Goal: Task Accomplishment & Management: Manage account settings

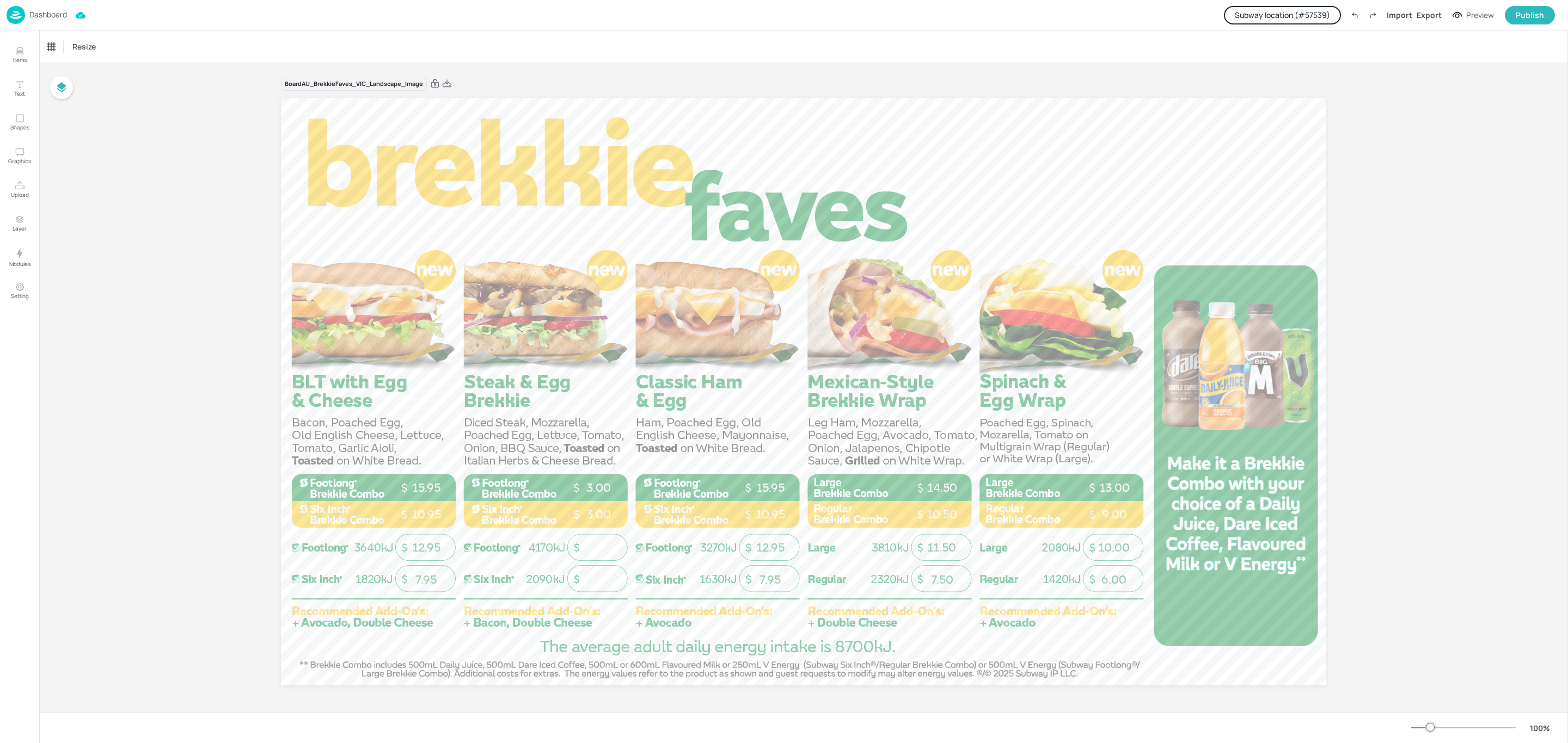
click at [1311, 9] on button "Subway location (# 57539 )" at bounding box center [1282, 15] width 117 height 19
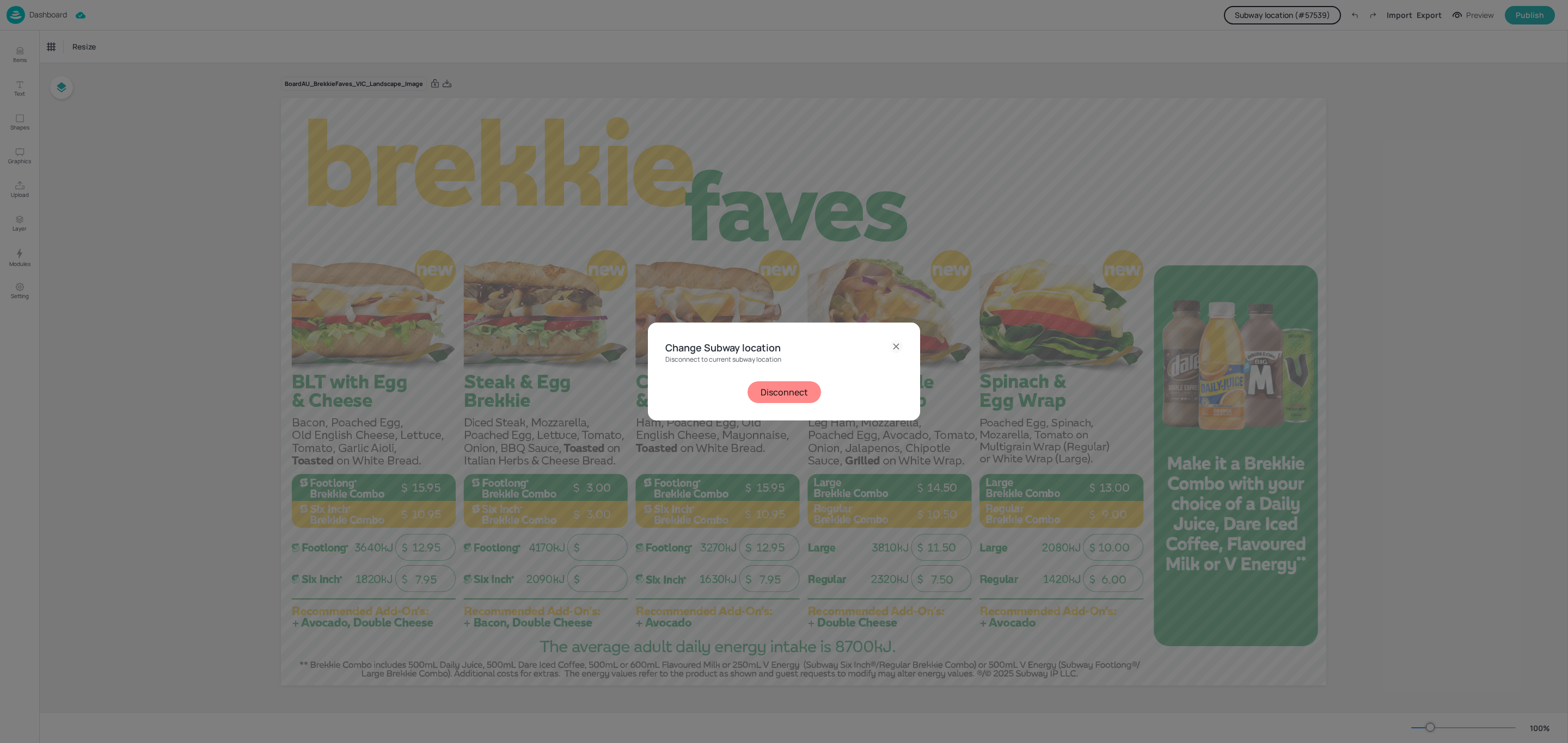
click at [794, 399] on button "Disconnect" at bounding box center [784, 392] width 74 height 22
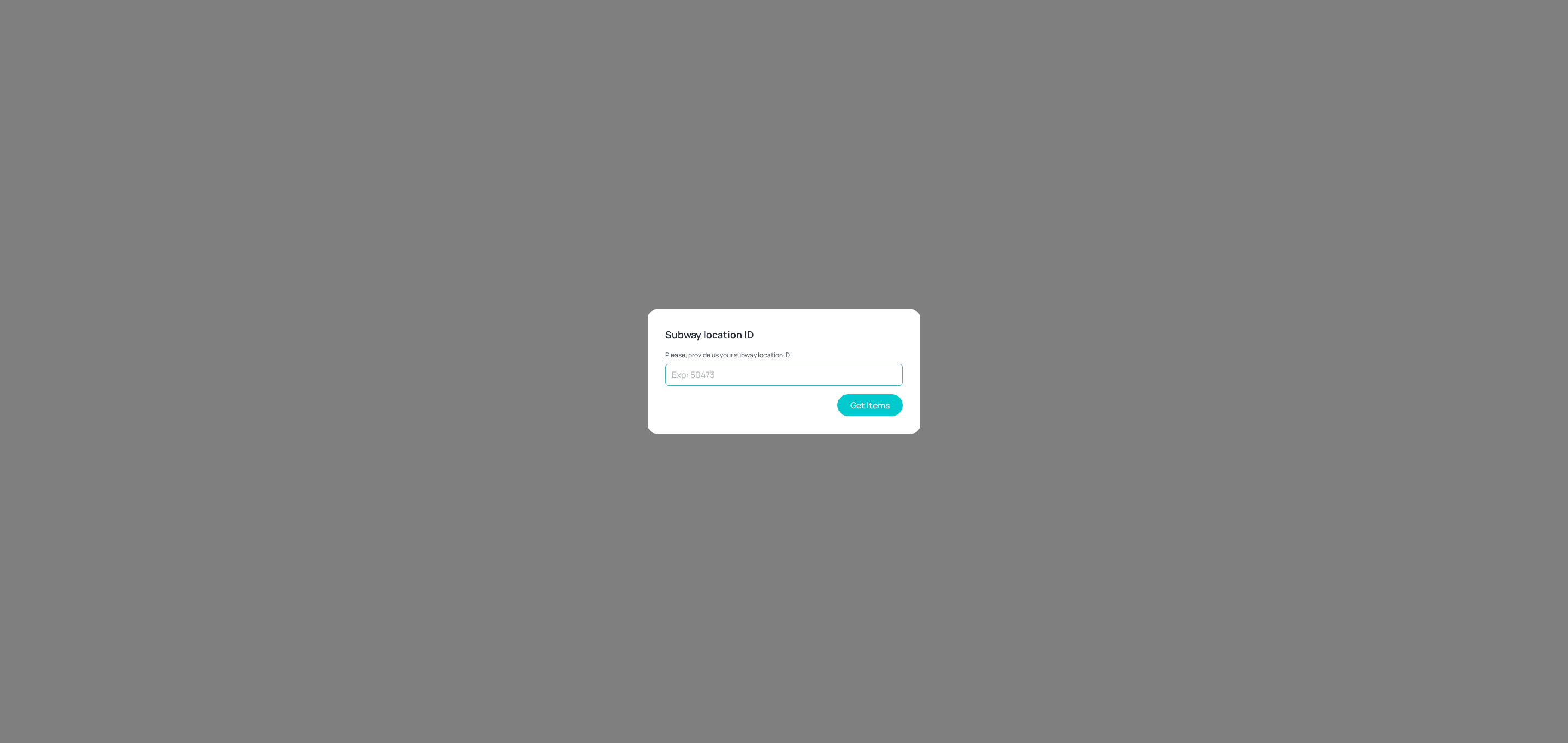
click at [790, 379] on input "text" at bounding box center [784, 375] width 237 height 22
paste input "Hey, can you ask Kai about the OS issue exception stores that run OS 6.0 and 4.…"
type input "Hey, can you ask Kai about the OS issue exception stores that run OS 6.0 and 4.…"
type input "19729"
click at [872, 400] on button "Get Items" at bounding box center [870, 405] width 65 height 22
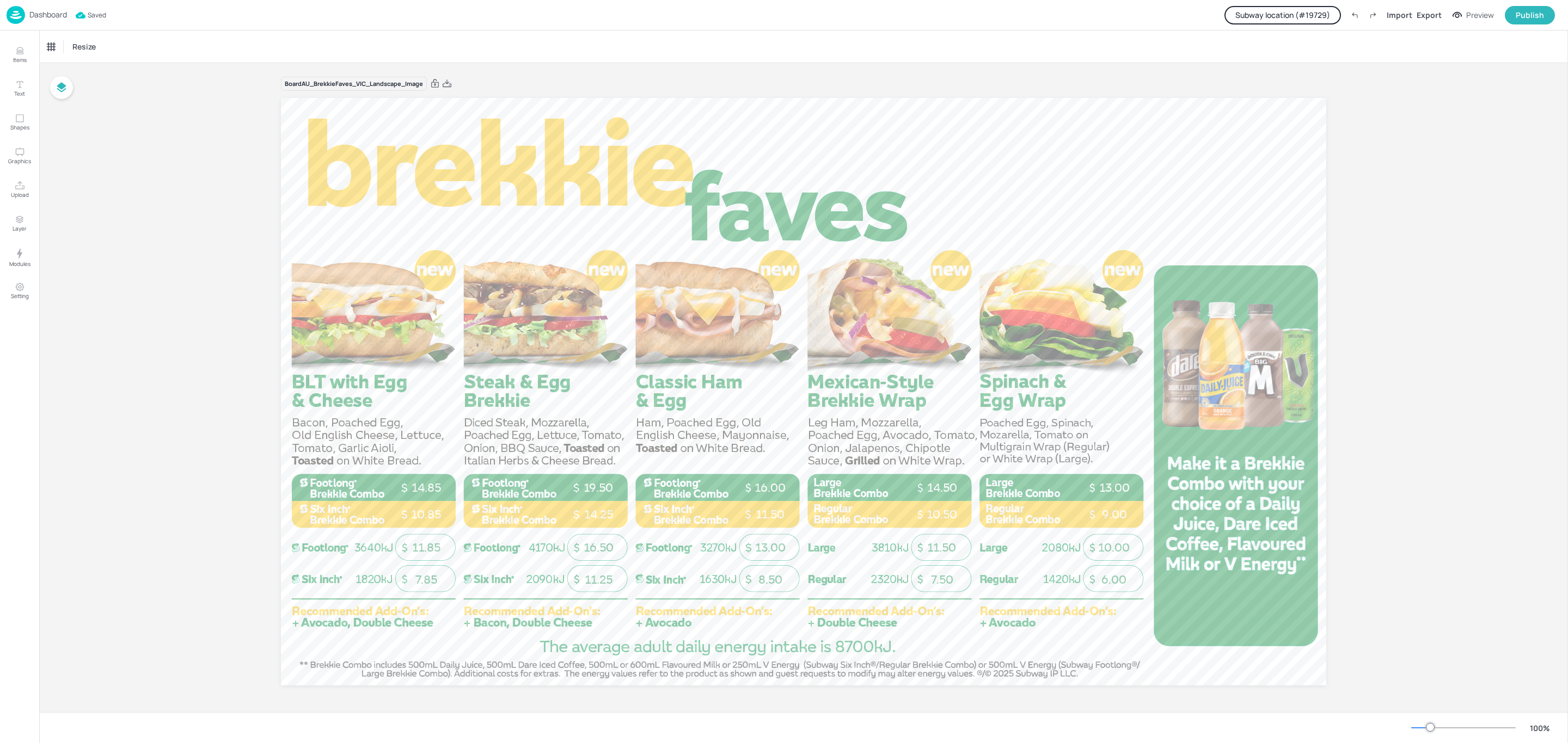
click at [59, 15] on p "Dashboard" at bounding box center [48, 14] width 37 height 7
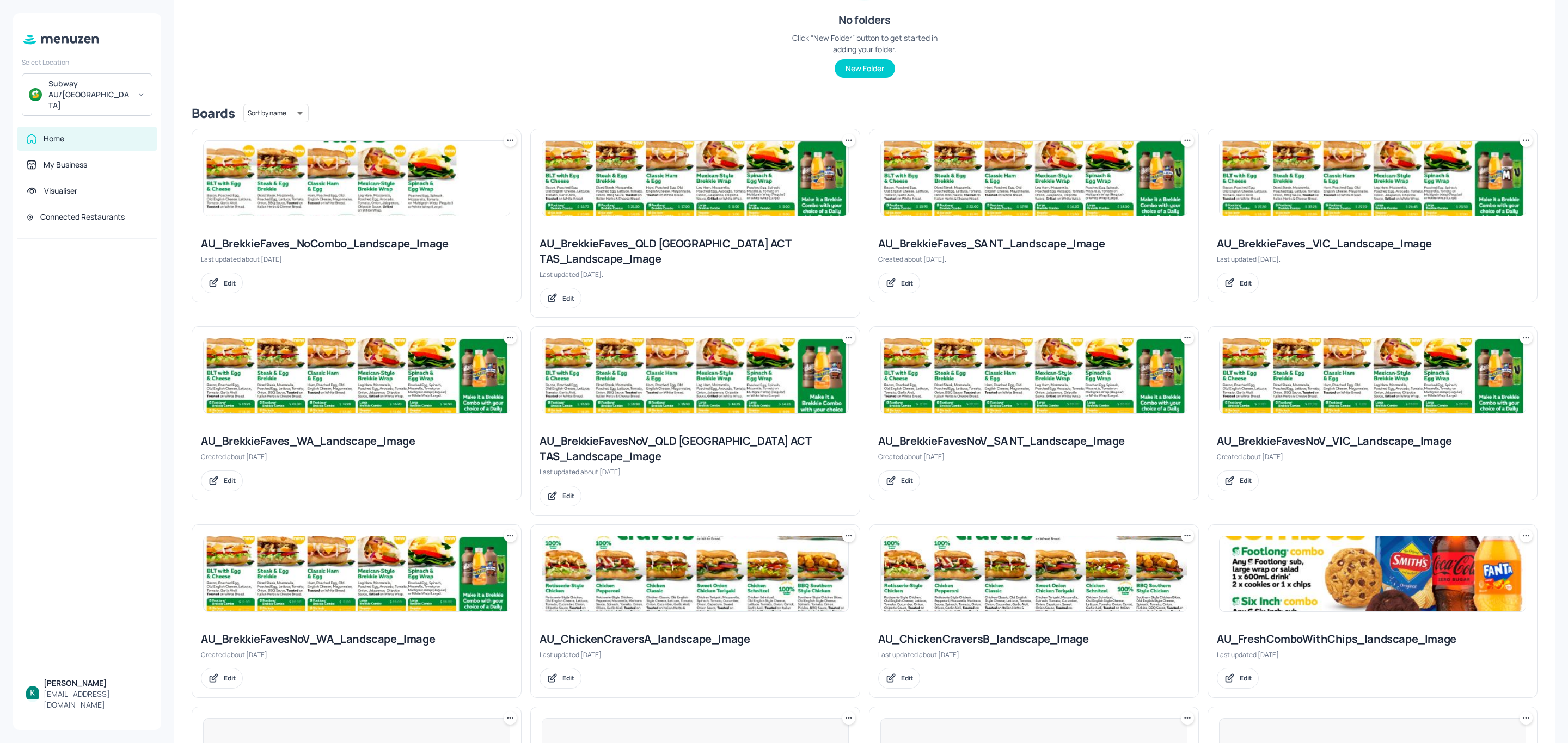
scroll to position [501, 0]
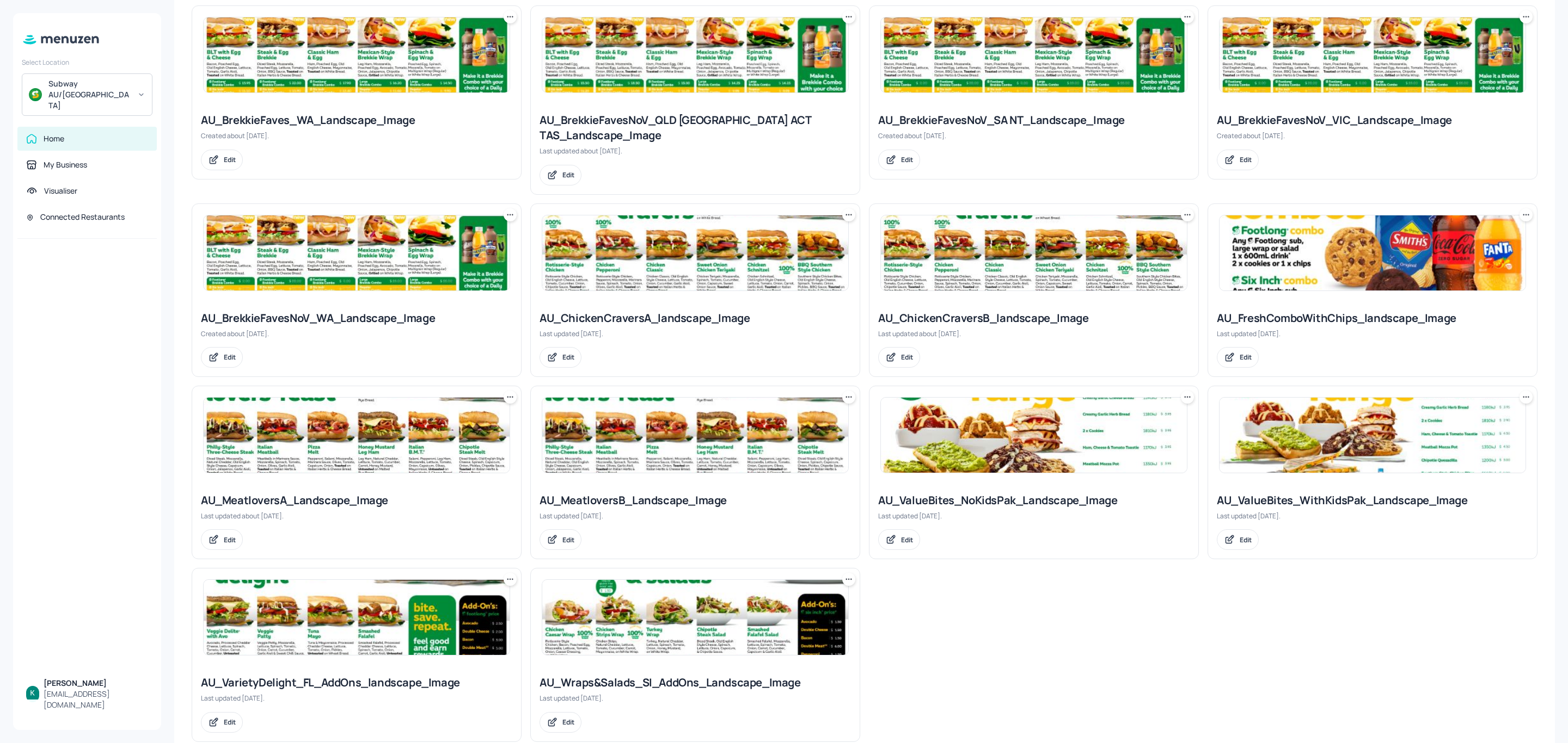
click at [633, 311] on div "AU_ChickenCraversA_landscape_Image" at bounding box center [696, 318] width 312 height 15
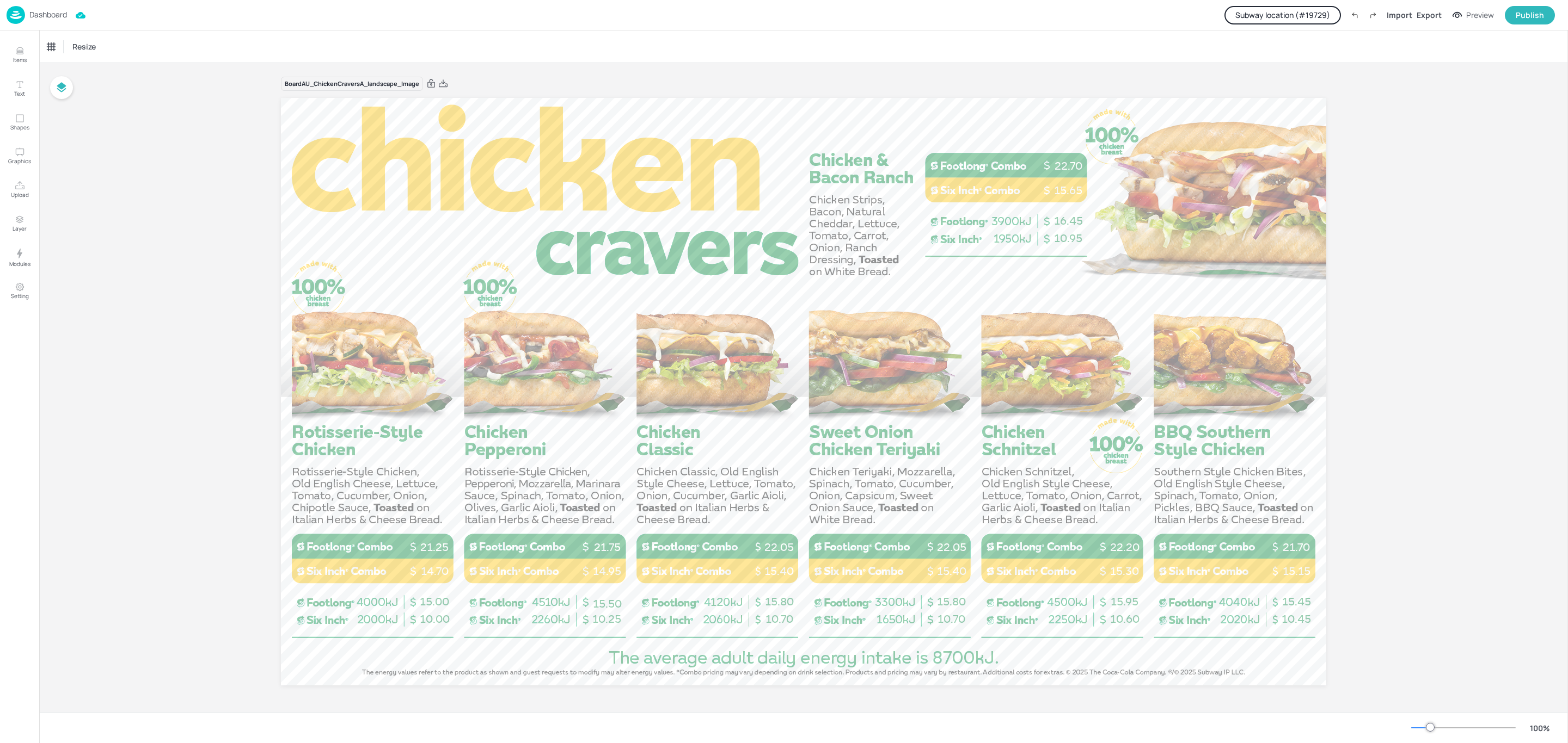
click at [29, 13] on p "Dashboard" at bounding box center [48, 14] width 37 height 7
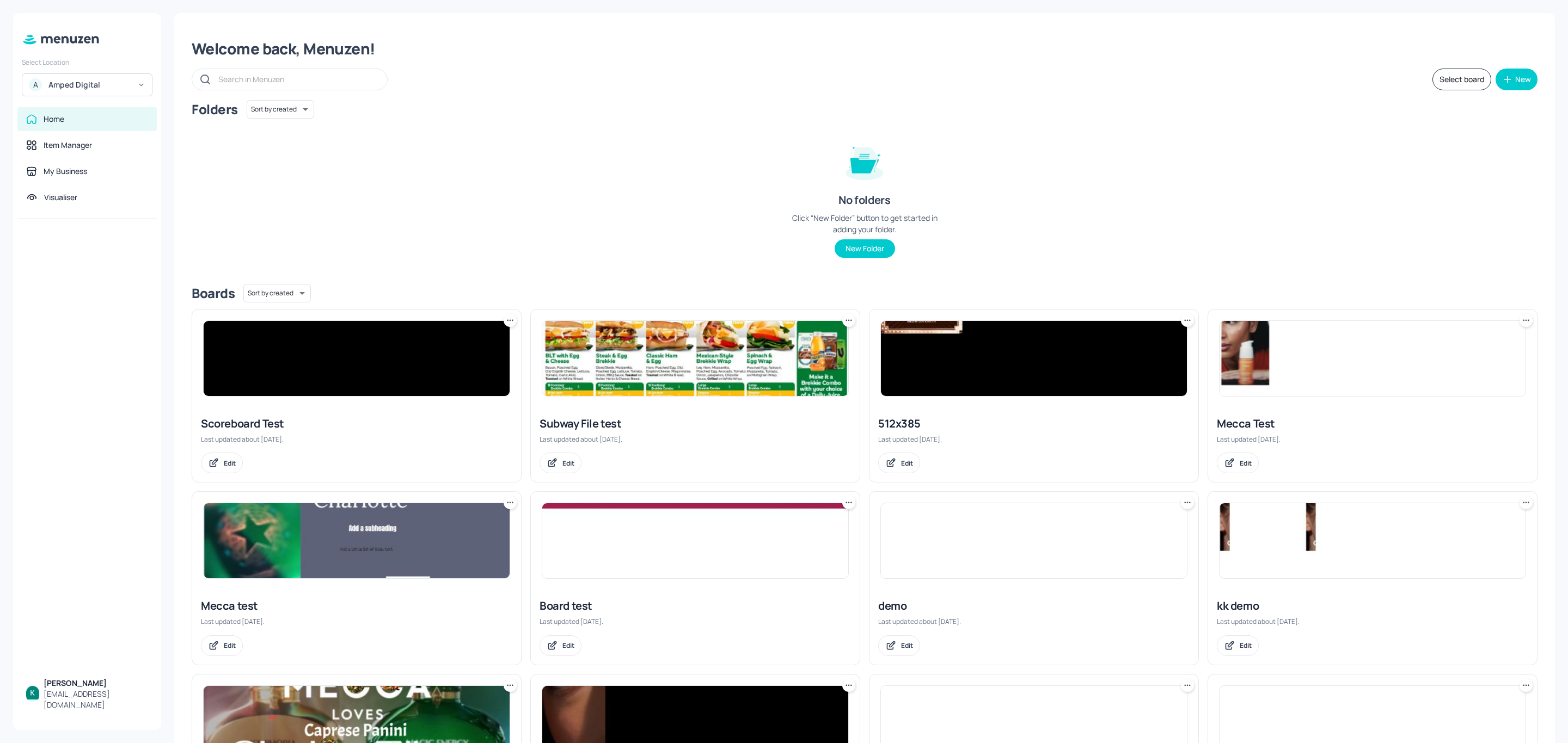
click at [84, 82] on div "Amped Digital" at bounding box center [89, 84] width 82 height 11
click at [84, 105] on div "Subway AU/[GEOGRAPHIC_DATA]" at bounding box center [88, 112] width 120 height 19
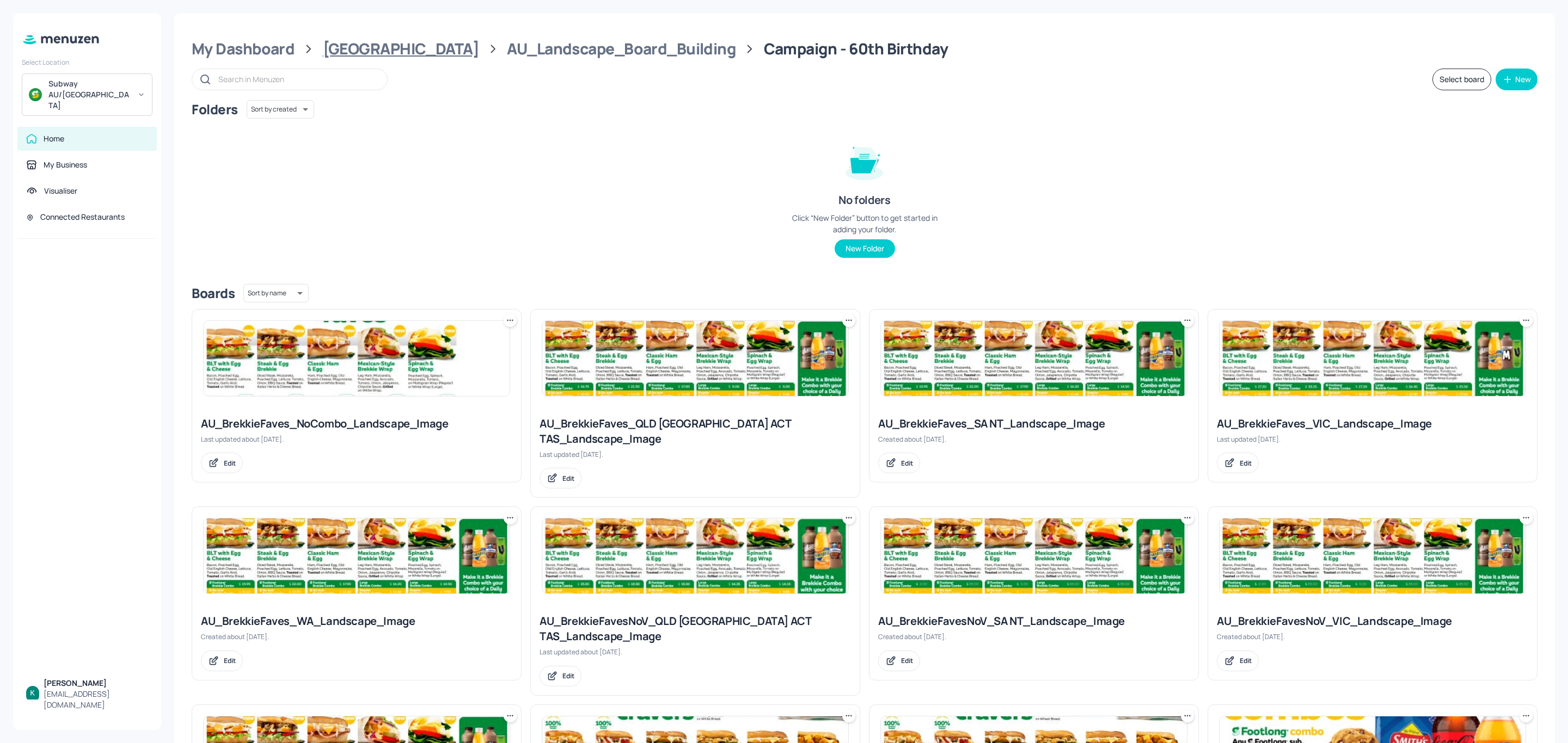
click at [374, 54] on div "[GEOGRAPHIC_DATA]" at bounding box center [401, 49] width 157 height 19
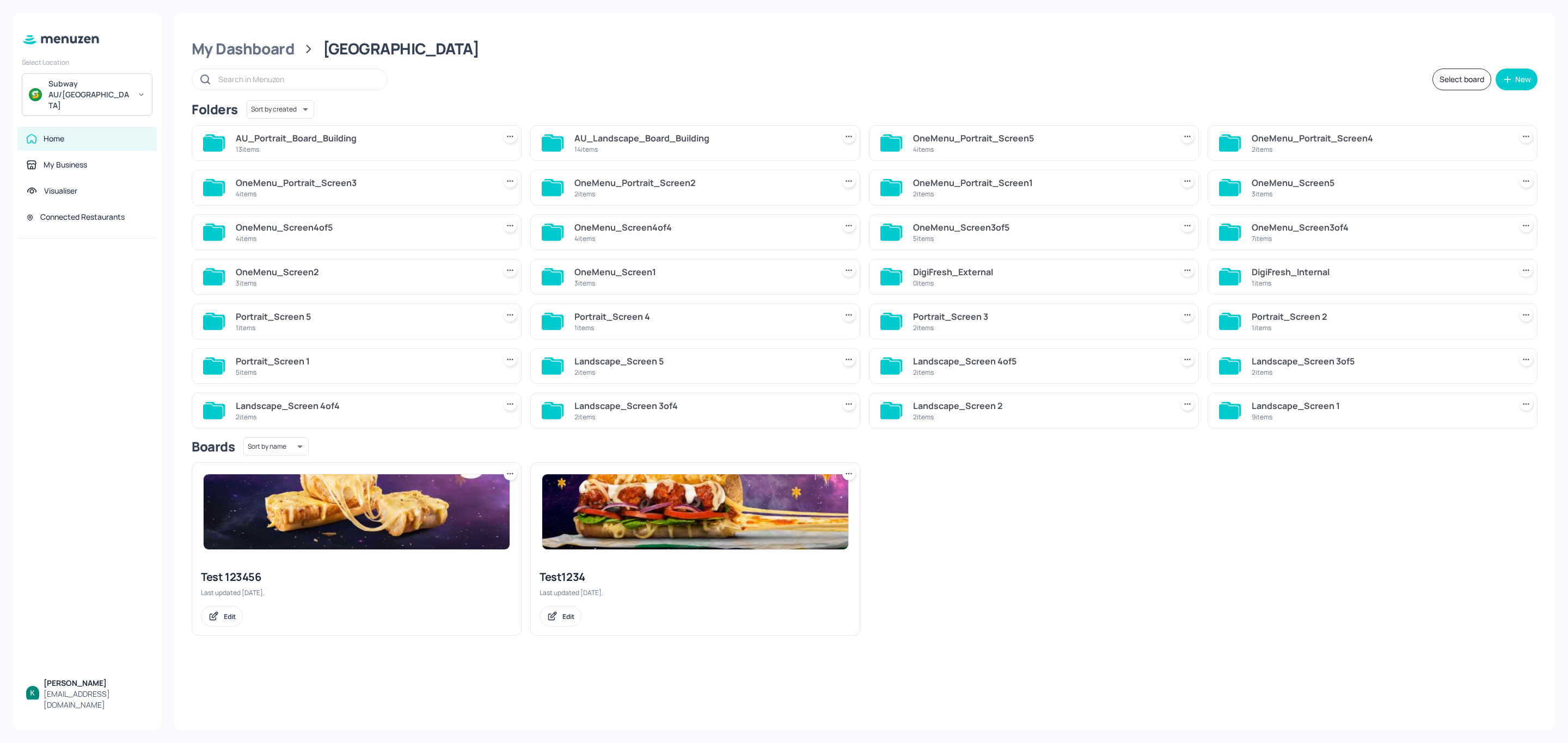
click at [332, 136] on div "AU_Portrait_Board_Building" at bounding box center [363, 138] width 255 height 13
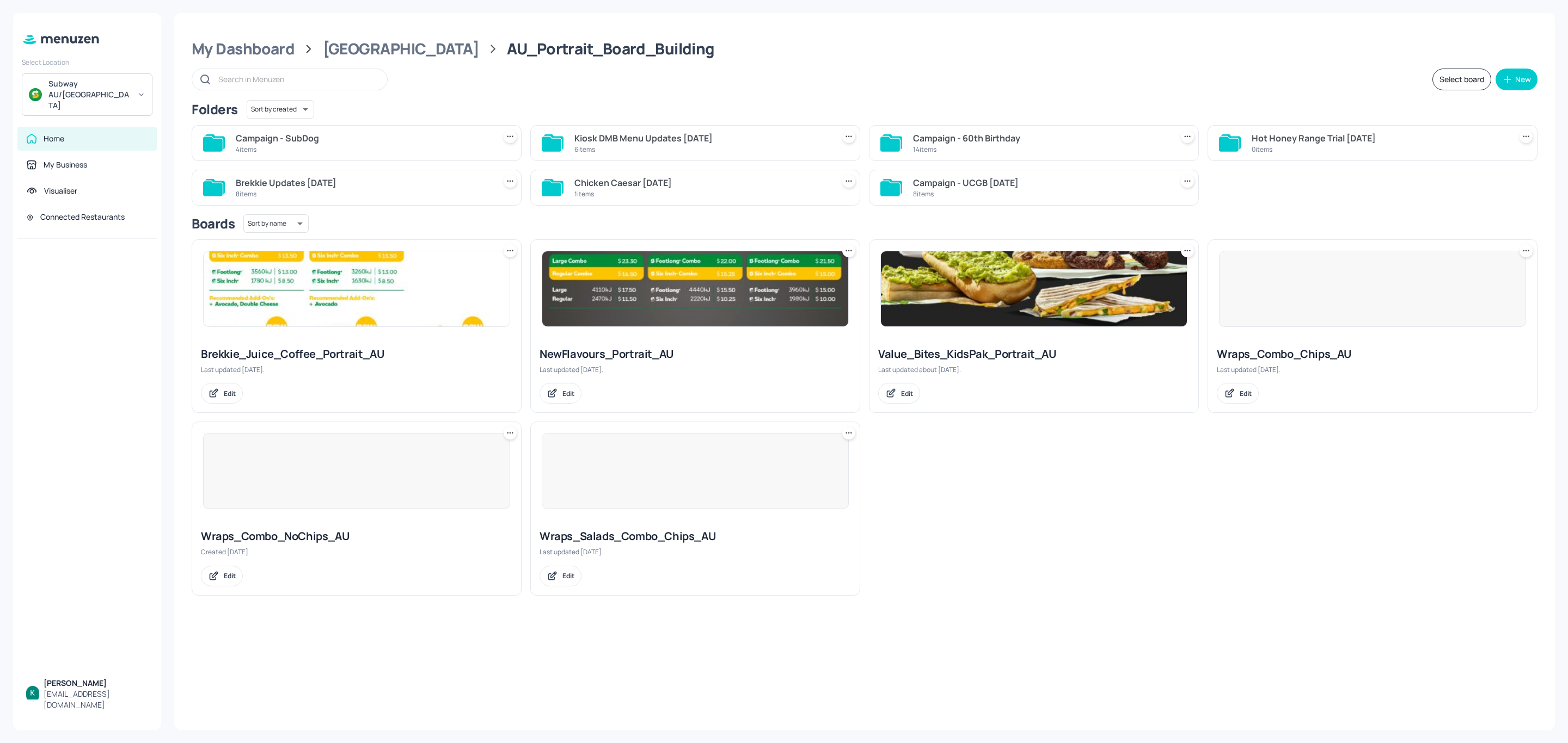
click at [985, 148] on div "14 items" at bounding box center [1040, 148] width 255 height 9
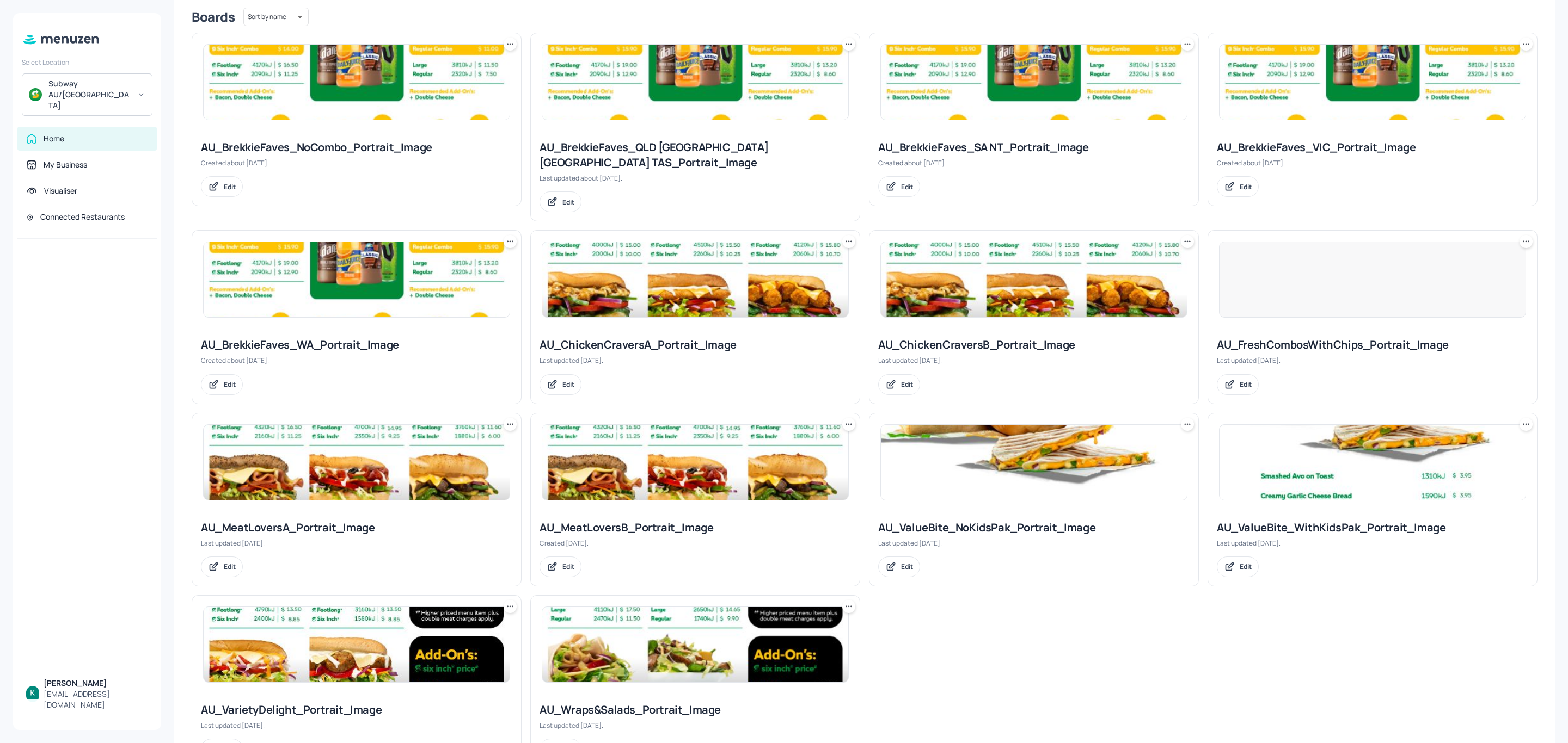
scroll to position [235, 0]
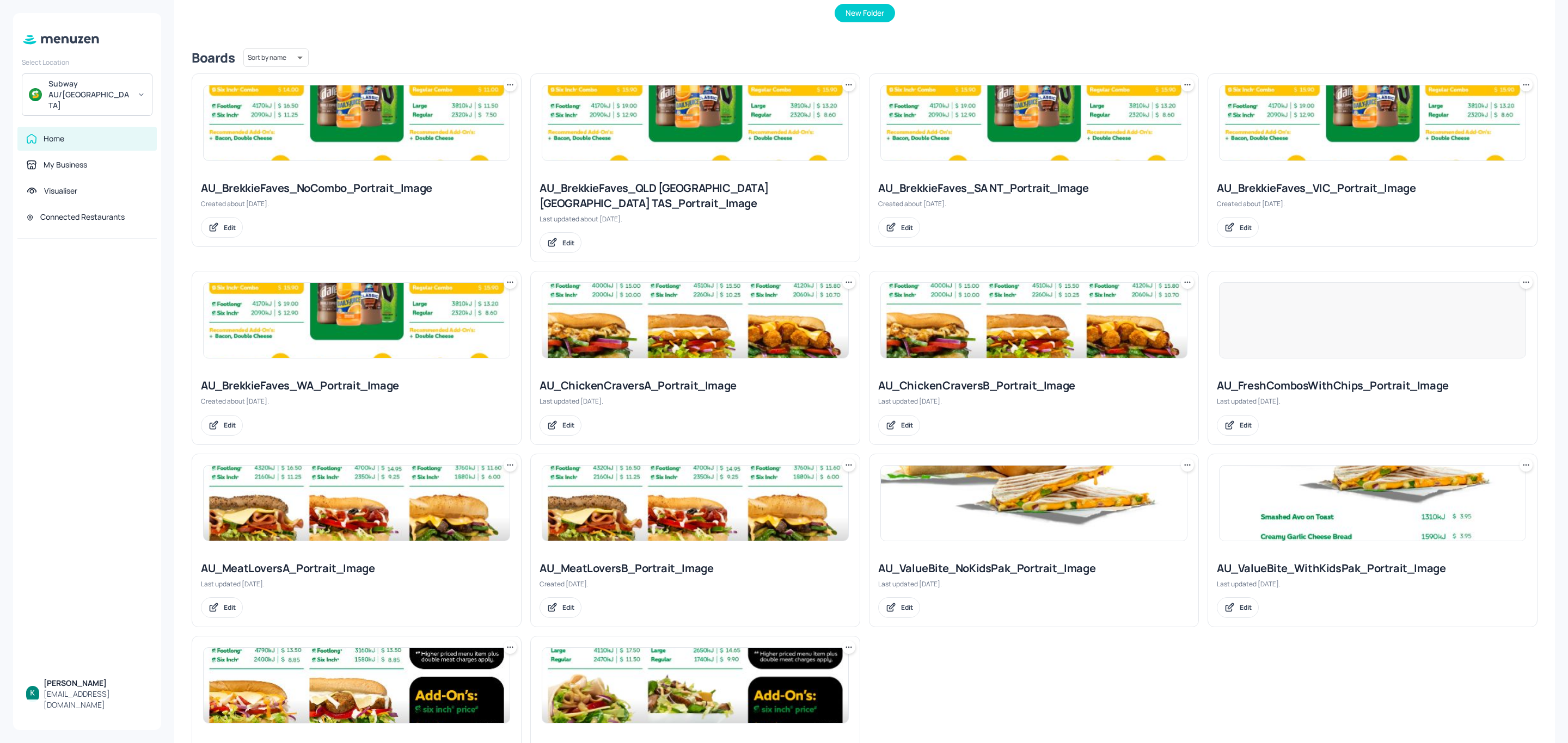
click at [978, 183] on div "AU_BrekkieFaves_SA NT_Portrait_Image" at bounding box center [1034, 188] width 312 height 15
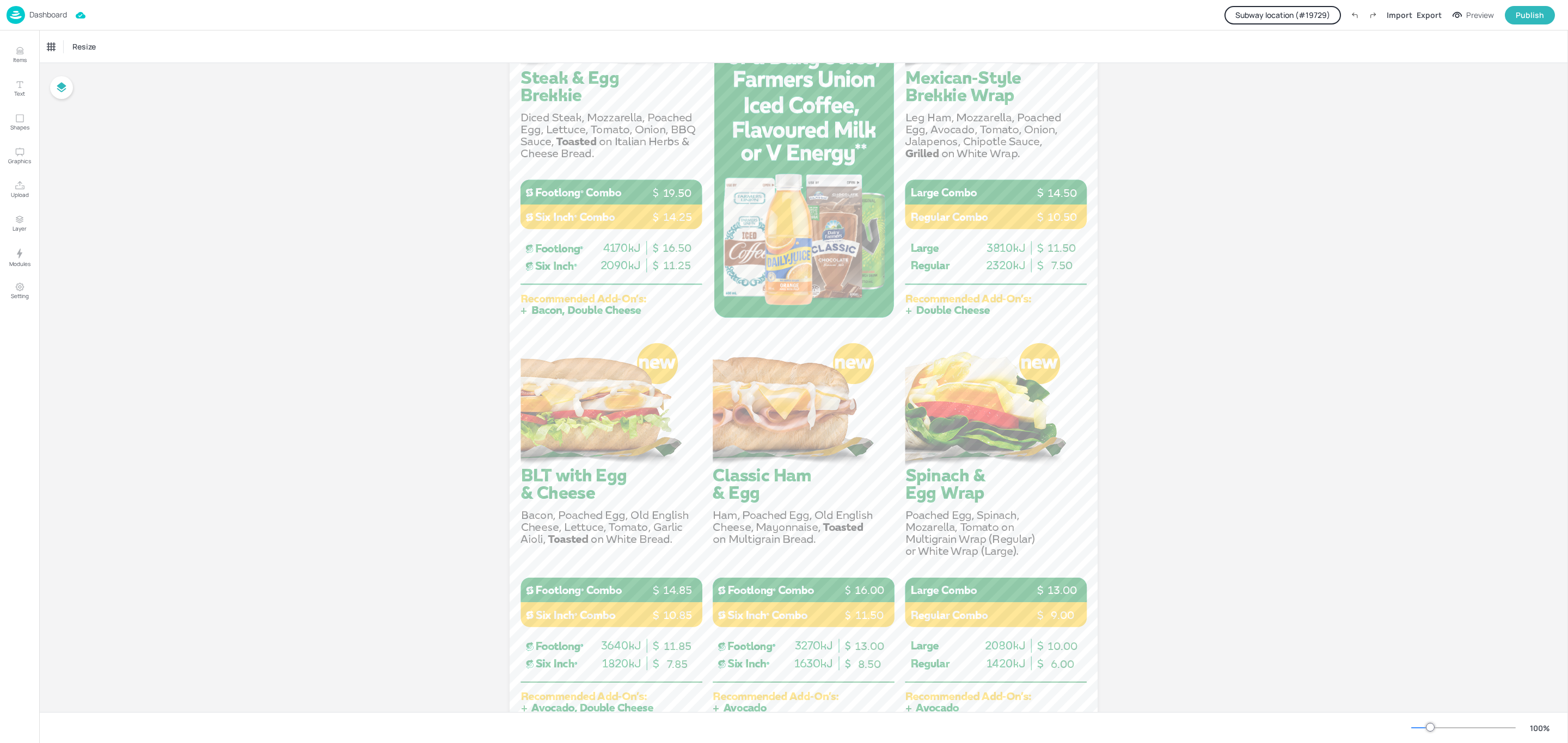
scroll to position [245, 0]
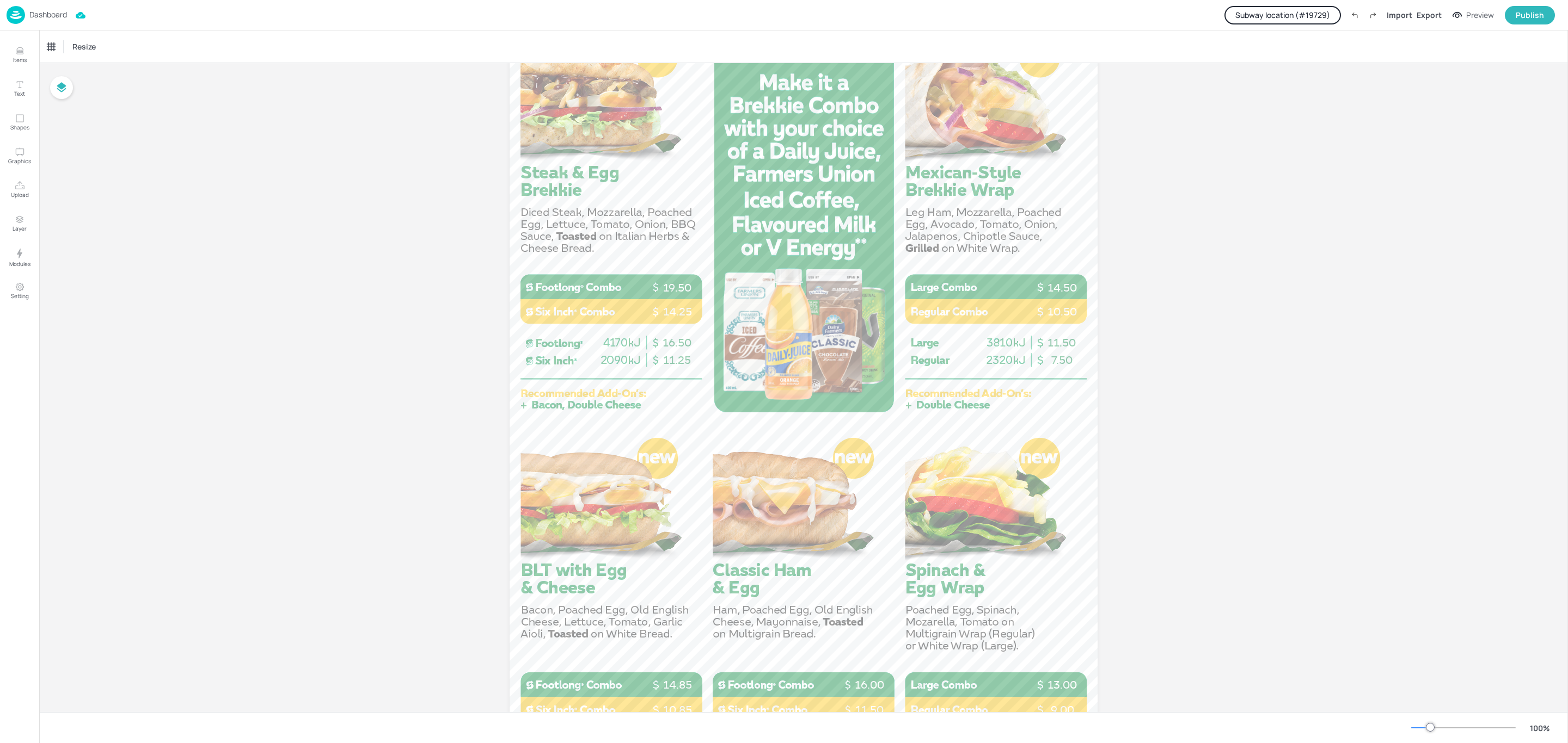
click at [1306, 11] on button "Subway location (# 19729 )" at bounding box center [1283, 15] width 117 height 19
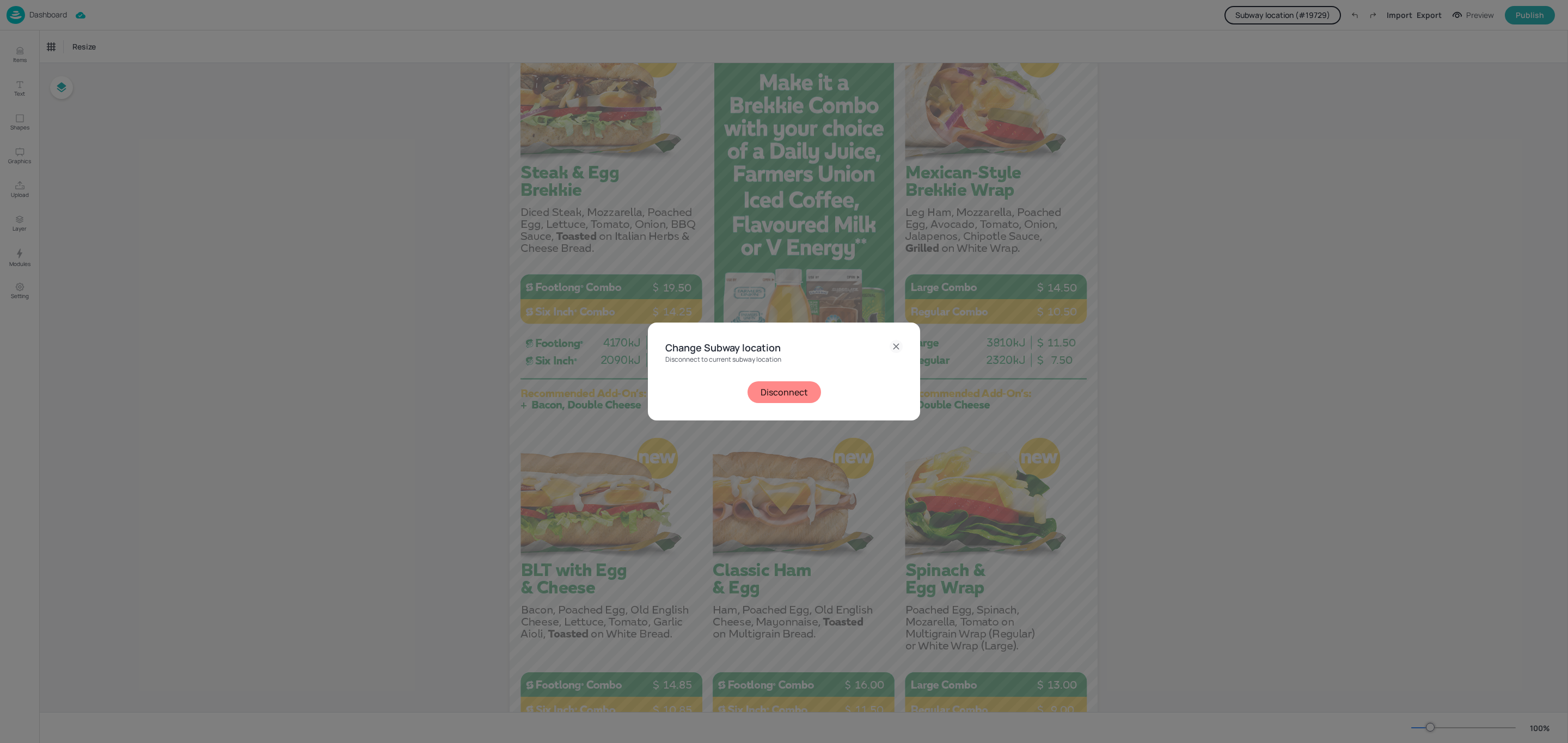
click at [778, 394] on button "Disconnect" at bounding box center [784, 392] width 74 height 22
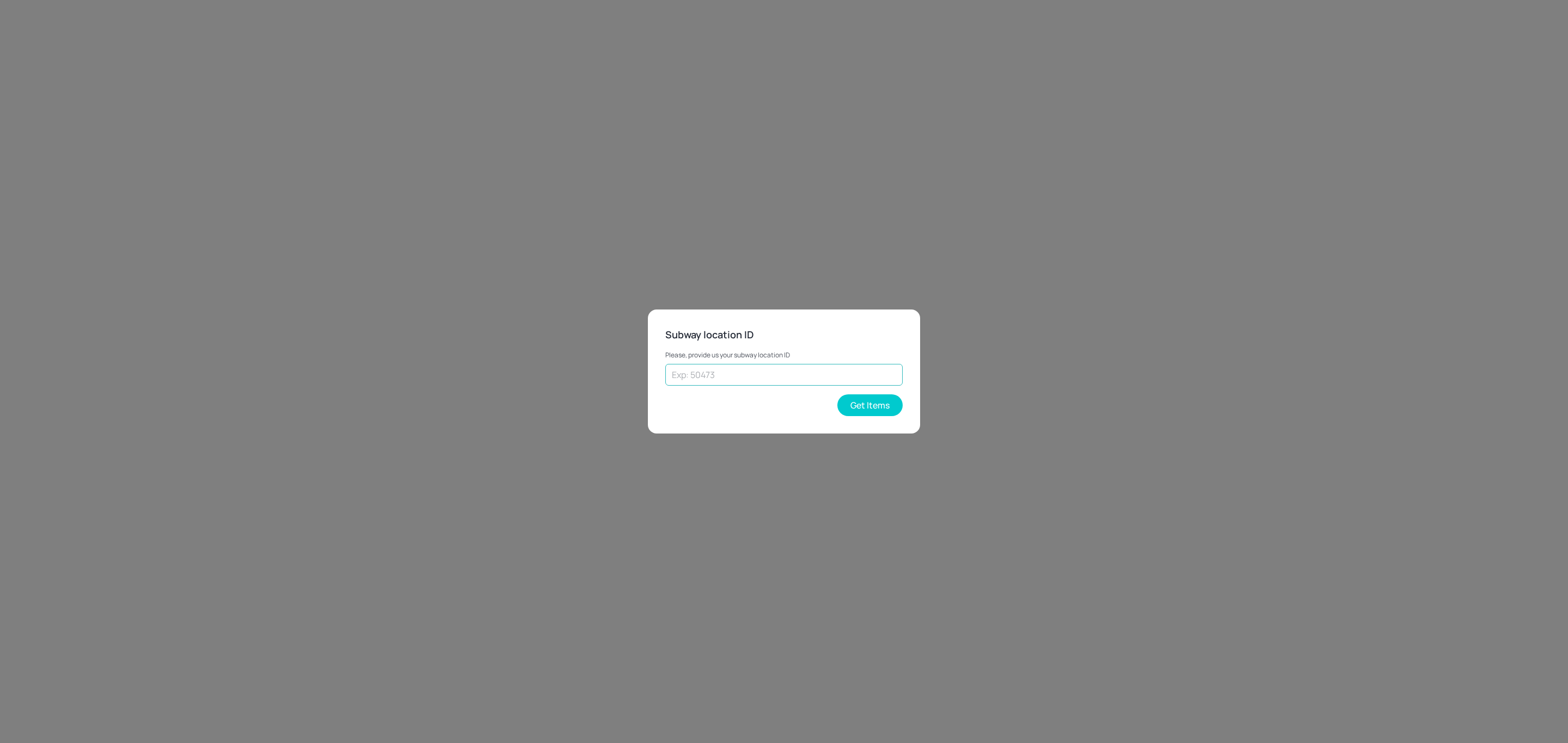
click at [748, 374] on input "text" at bounding box center [784, 375] width 237 height 22
paste input "74546"
type input "74546"
click at [890, 408] on button "Get Items" at bounding box center [870, 405] width 65 height 22
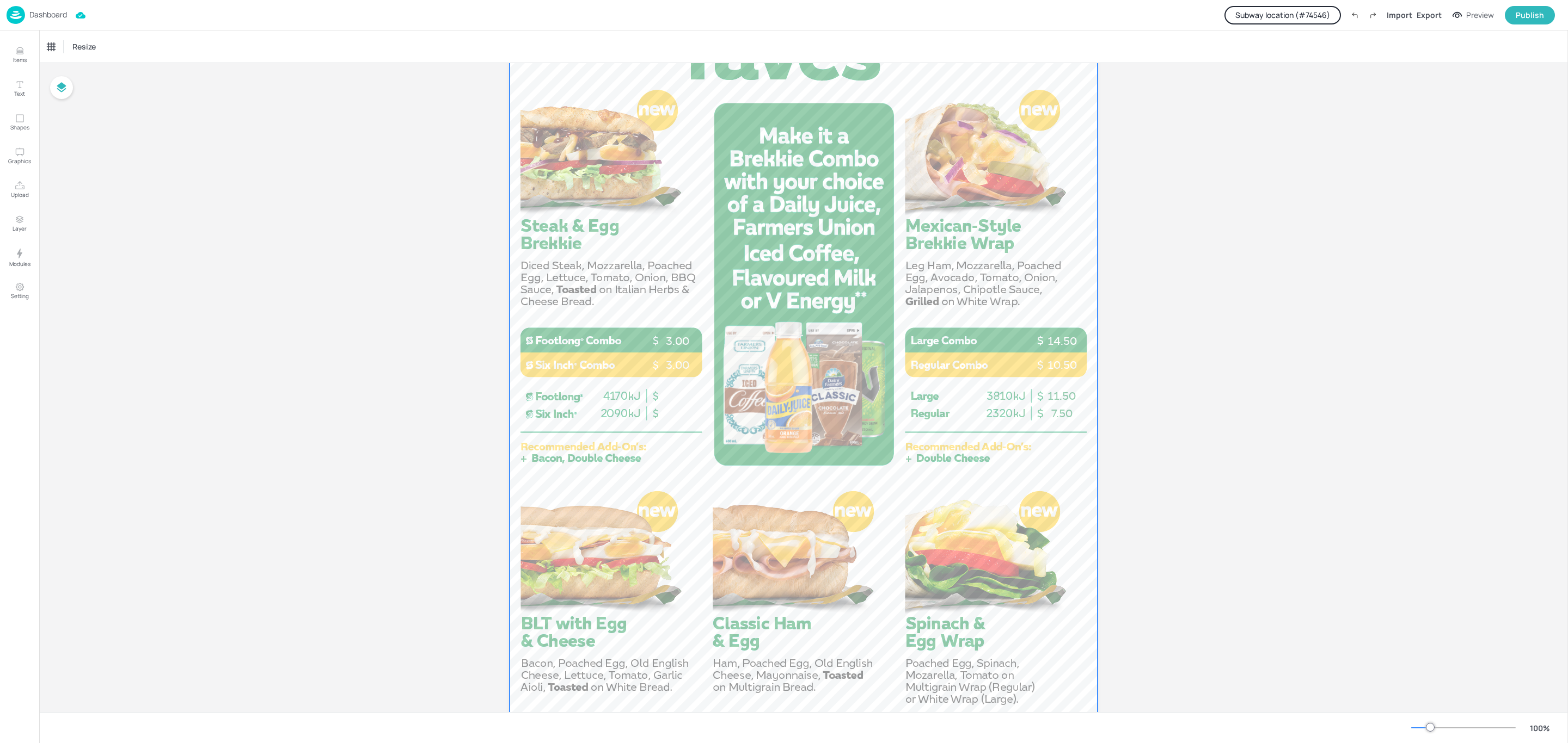
scroll to position [163, 0]
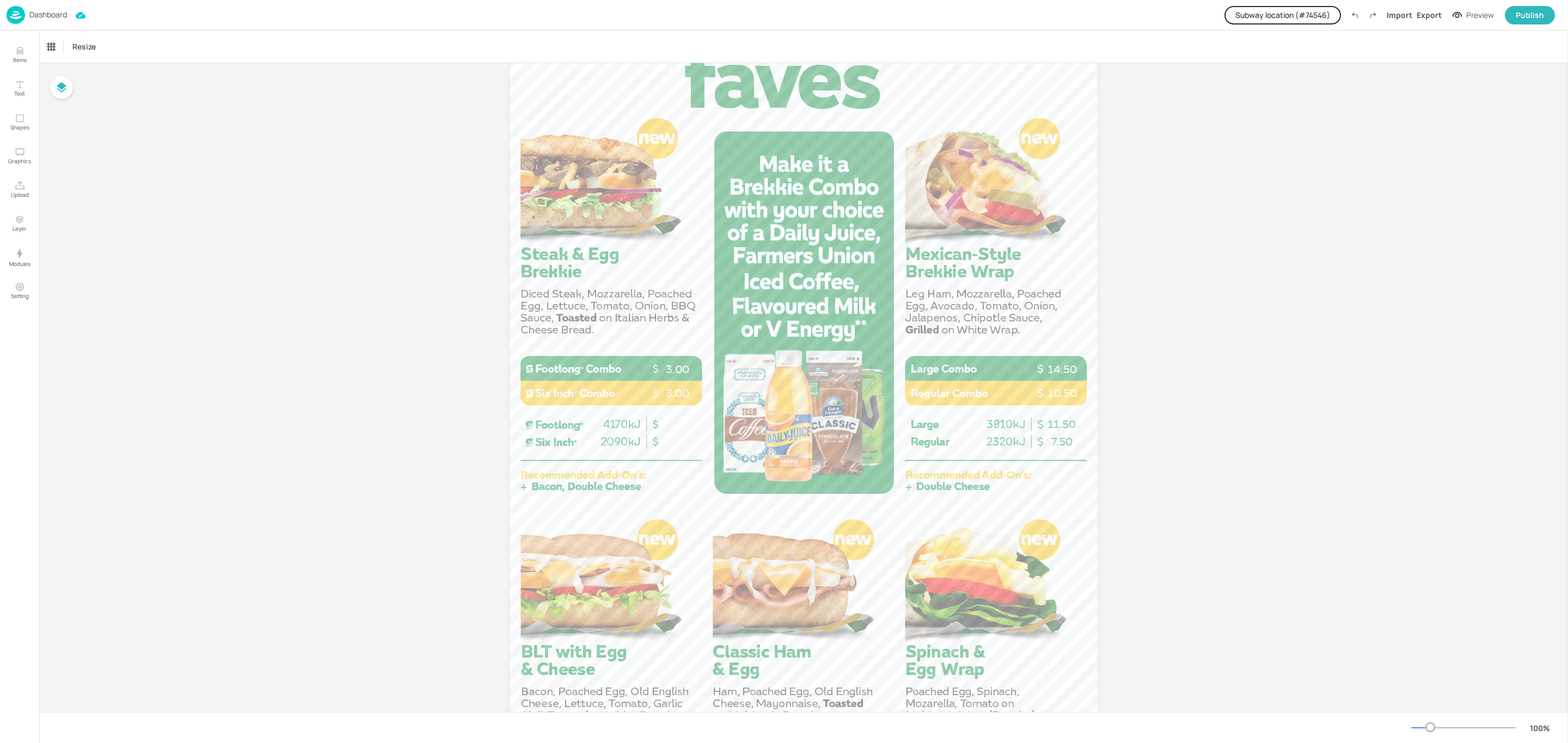
click at [32, 14] on p "Dashboard" at bounding box center [48, 14] width 37 height 7
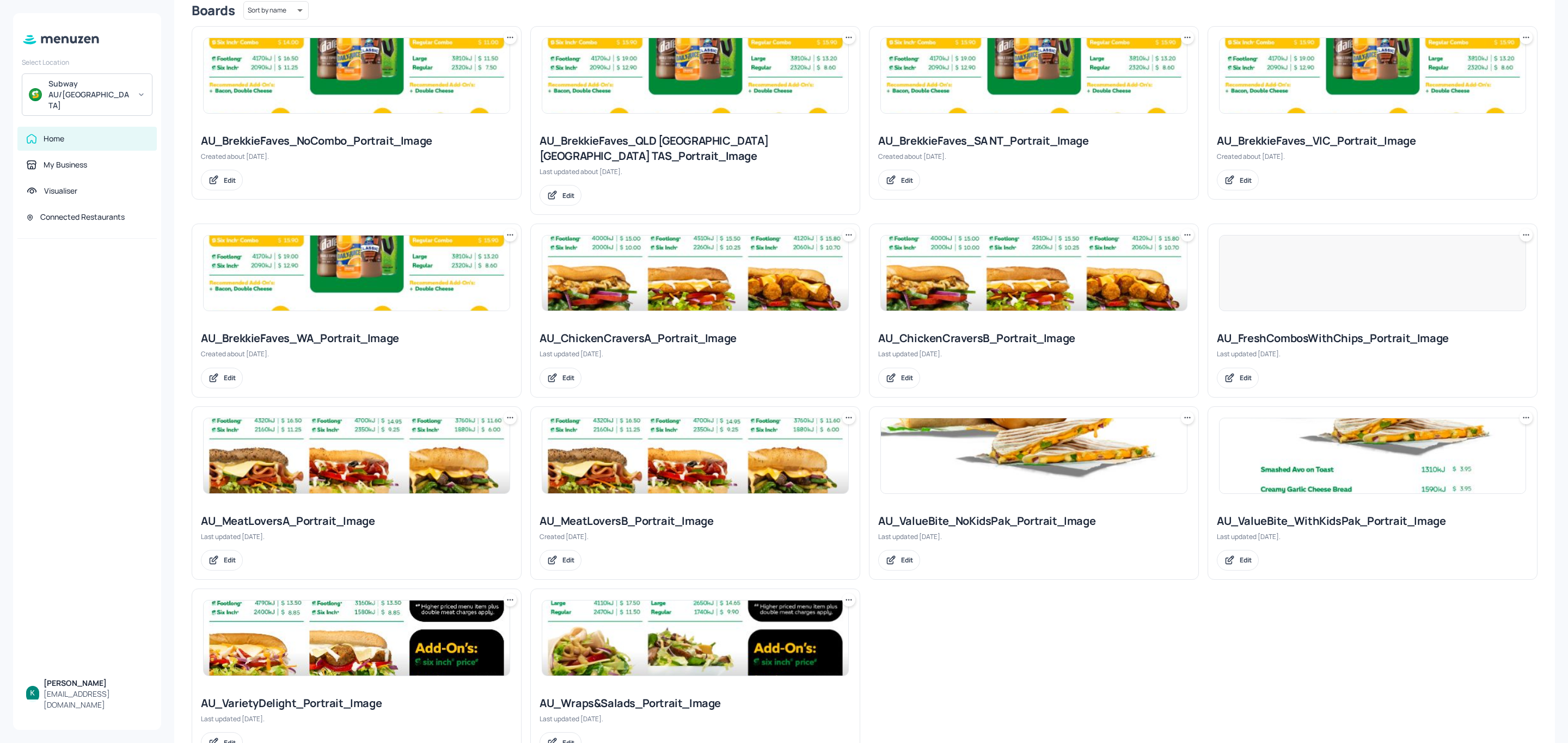
scroll to position [317, 0]
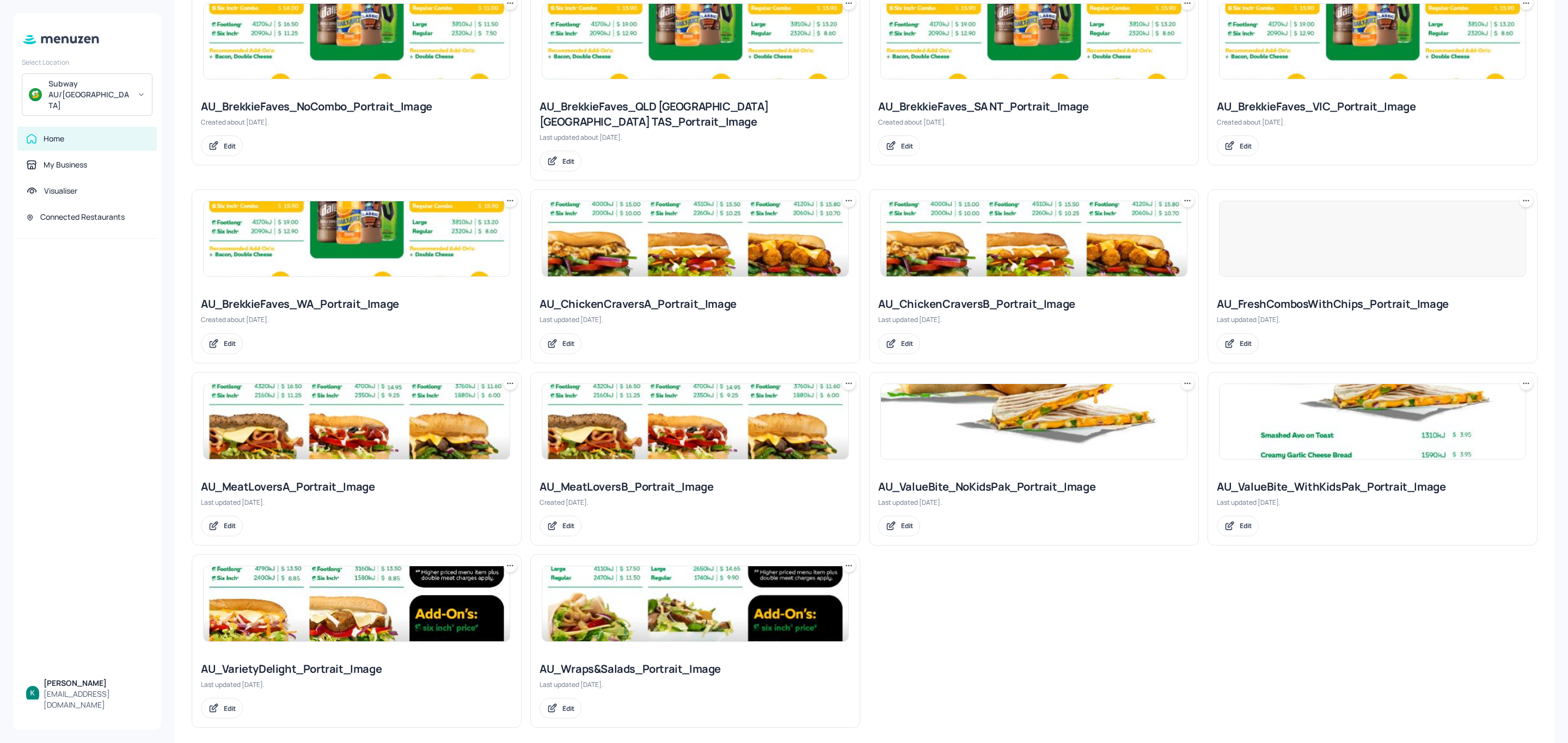
click at [672, 297] on div "AU_ChickenCraversA_Portrait_Image" at bounding box center [696, 304] width 312 height 15
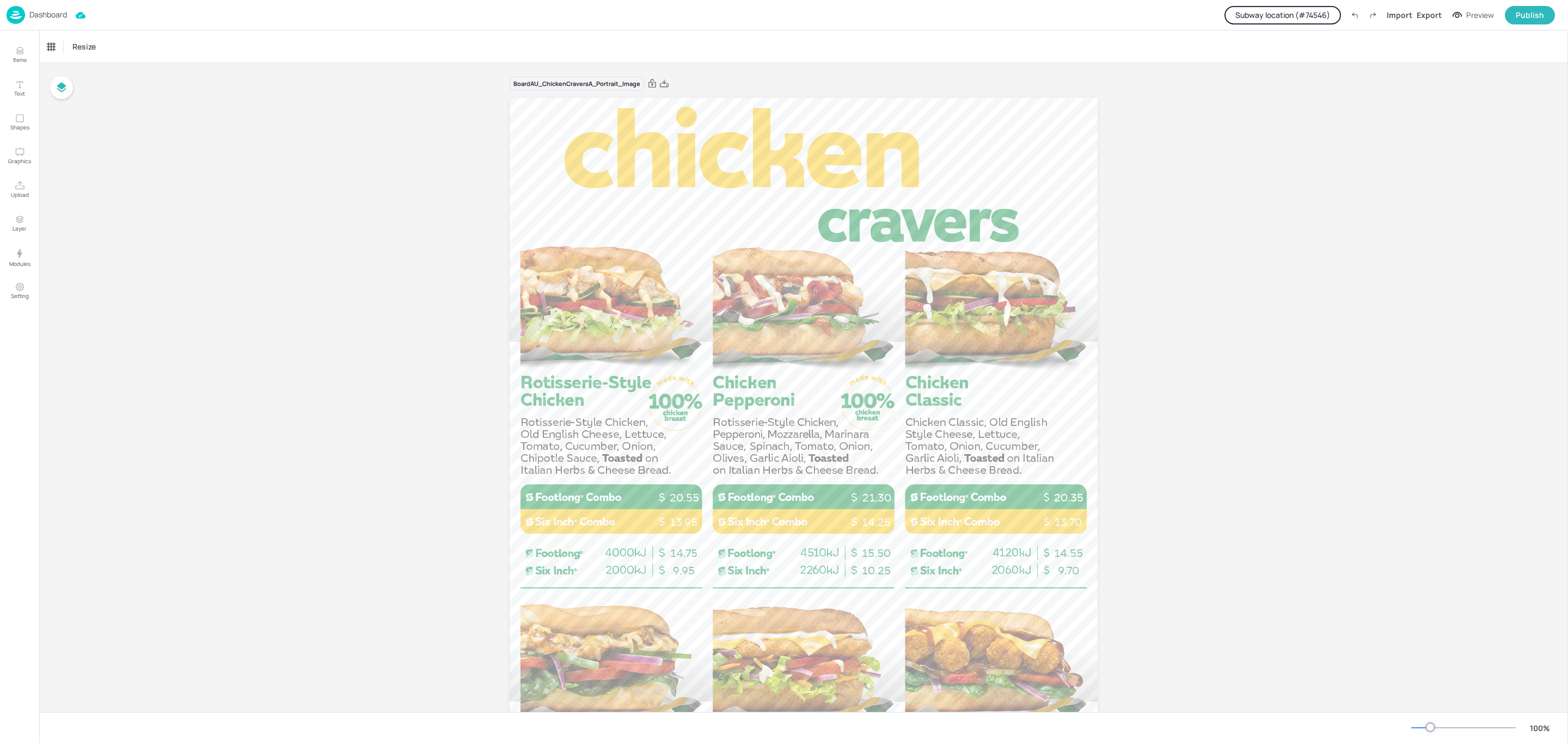
click at [43, 14] on p "Dashboard" at bounding box center [48, 14] width 37 height 7
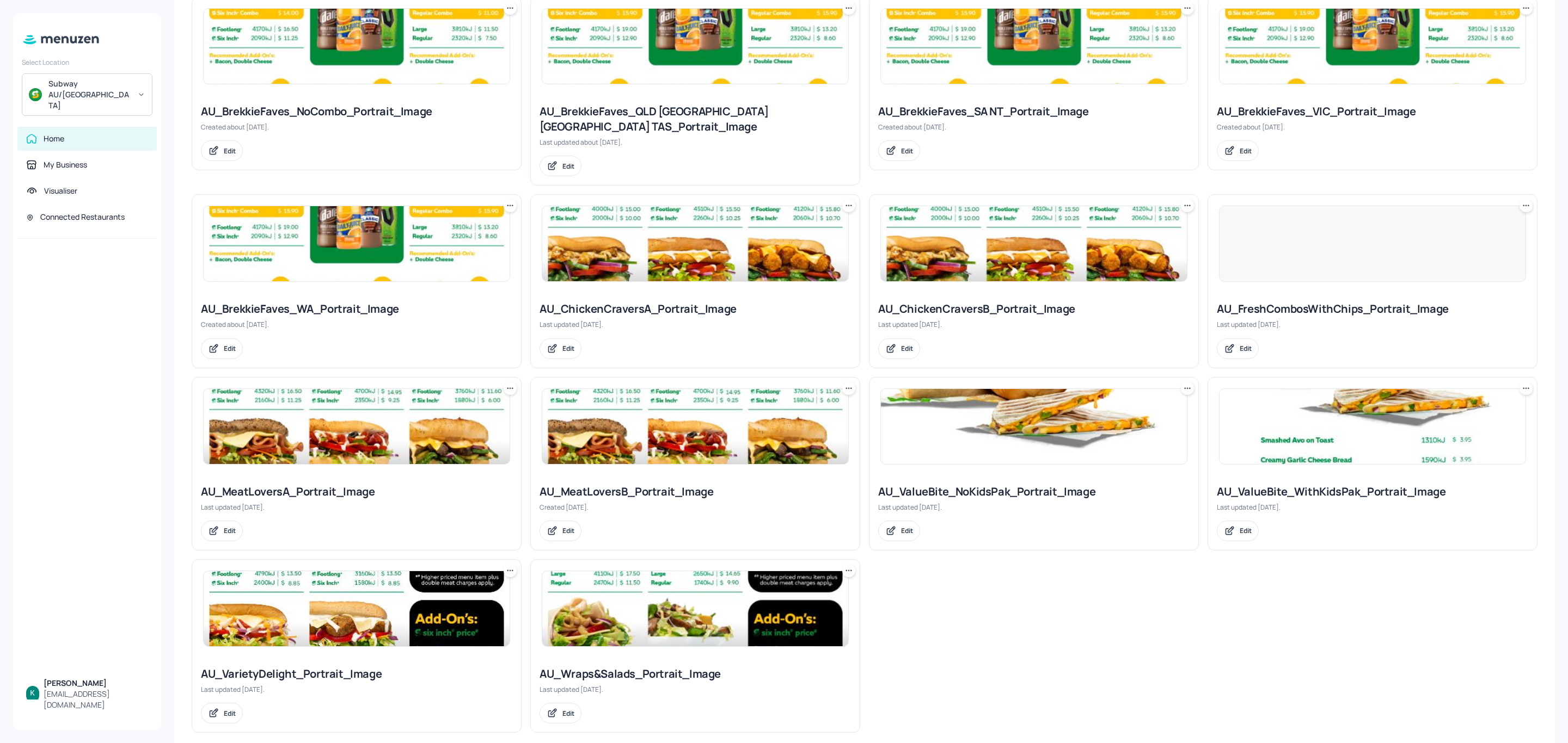
scroll to position [317, 0]
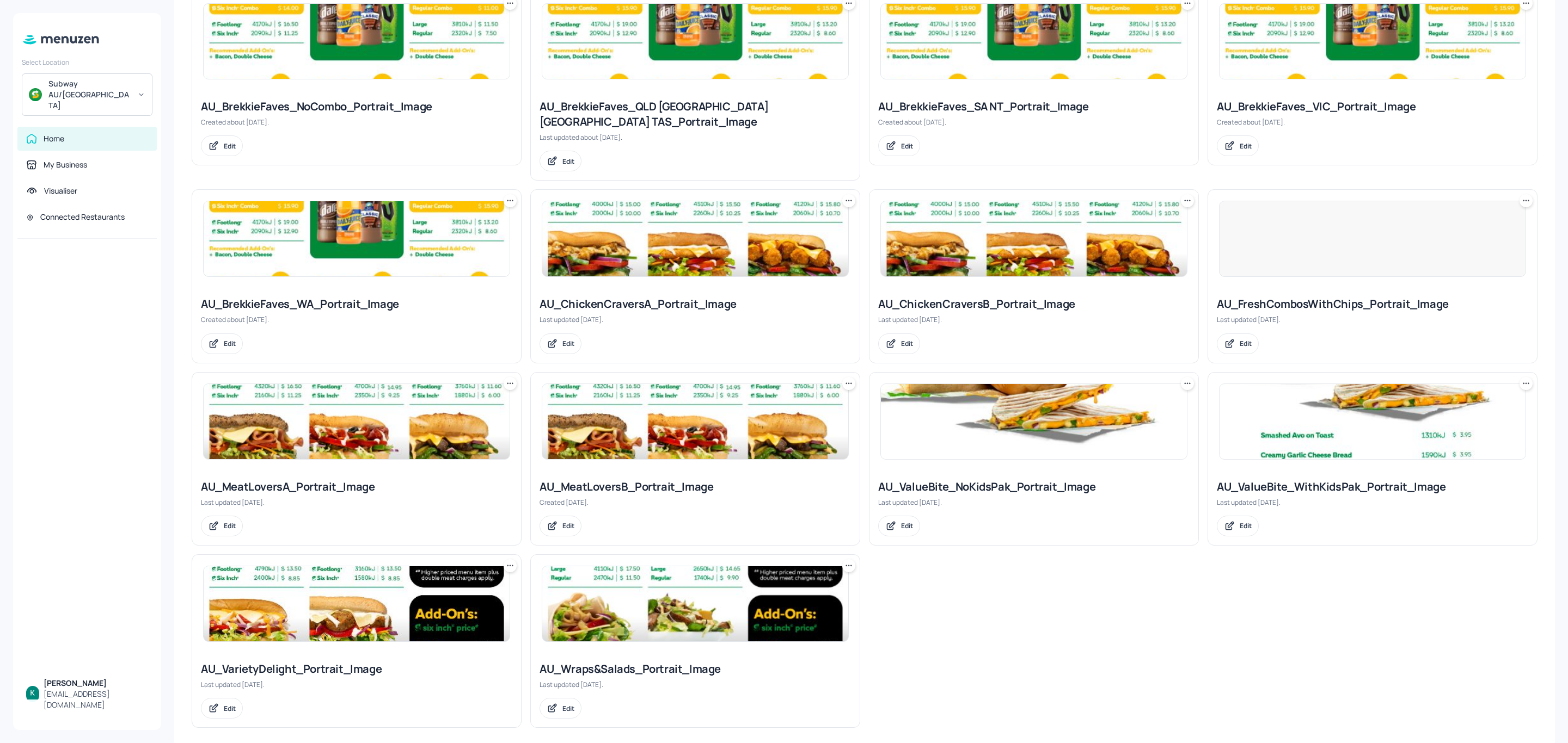
click at [286, 479] on div "AU_MeatLoversA_Portrait_Image" at bounding box center [357, 487] width 312 height 15
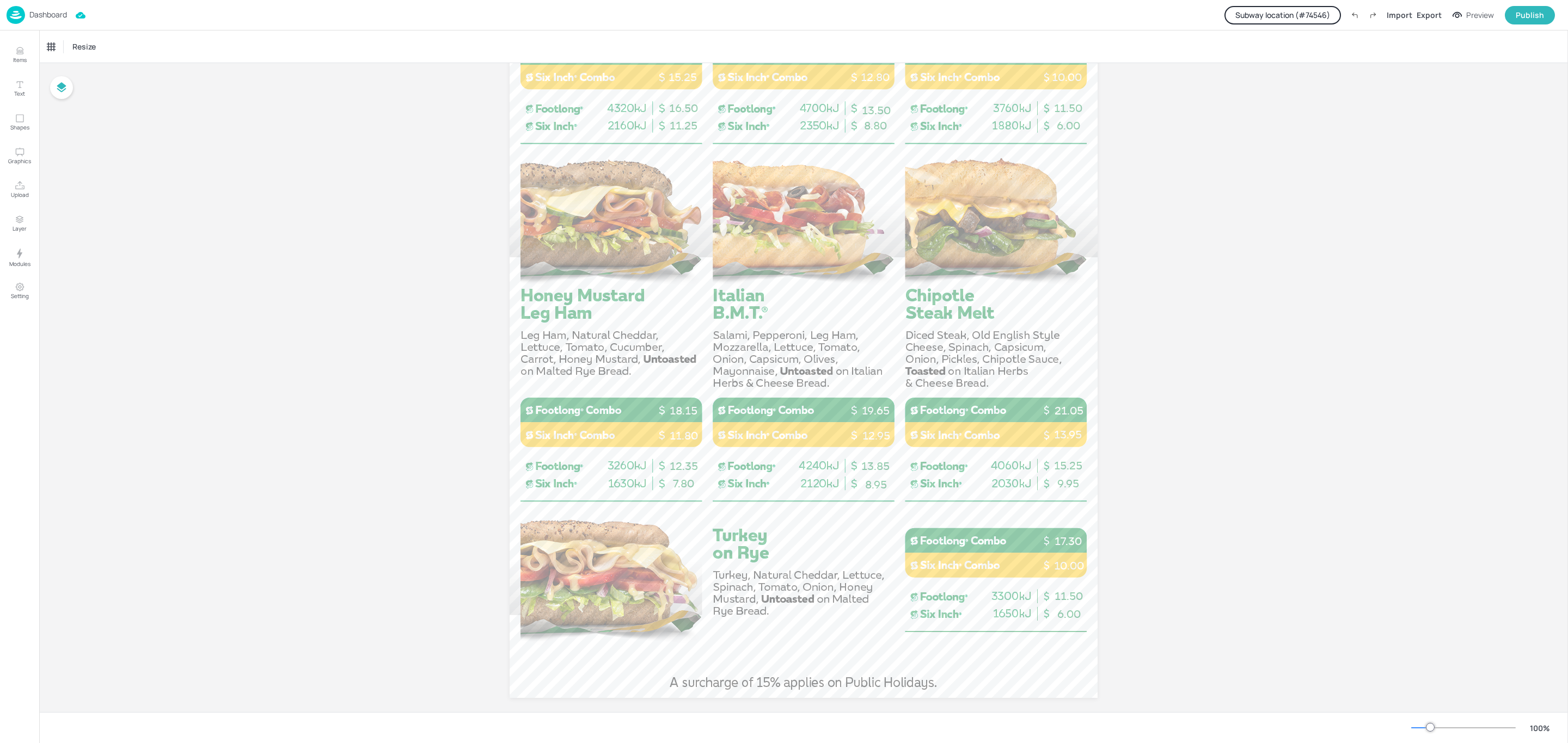
scroll to position [457, 0]
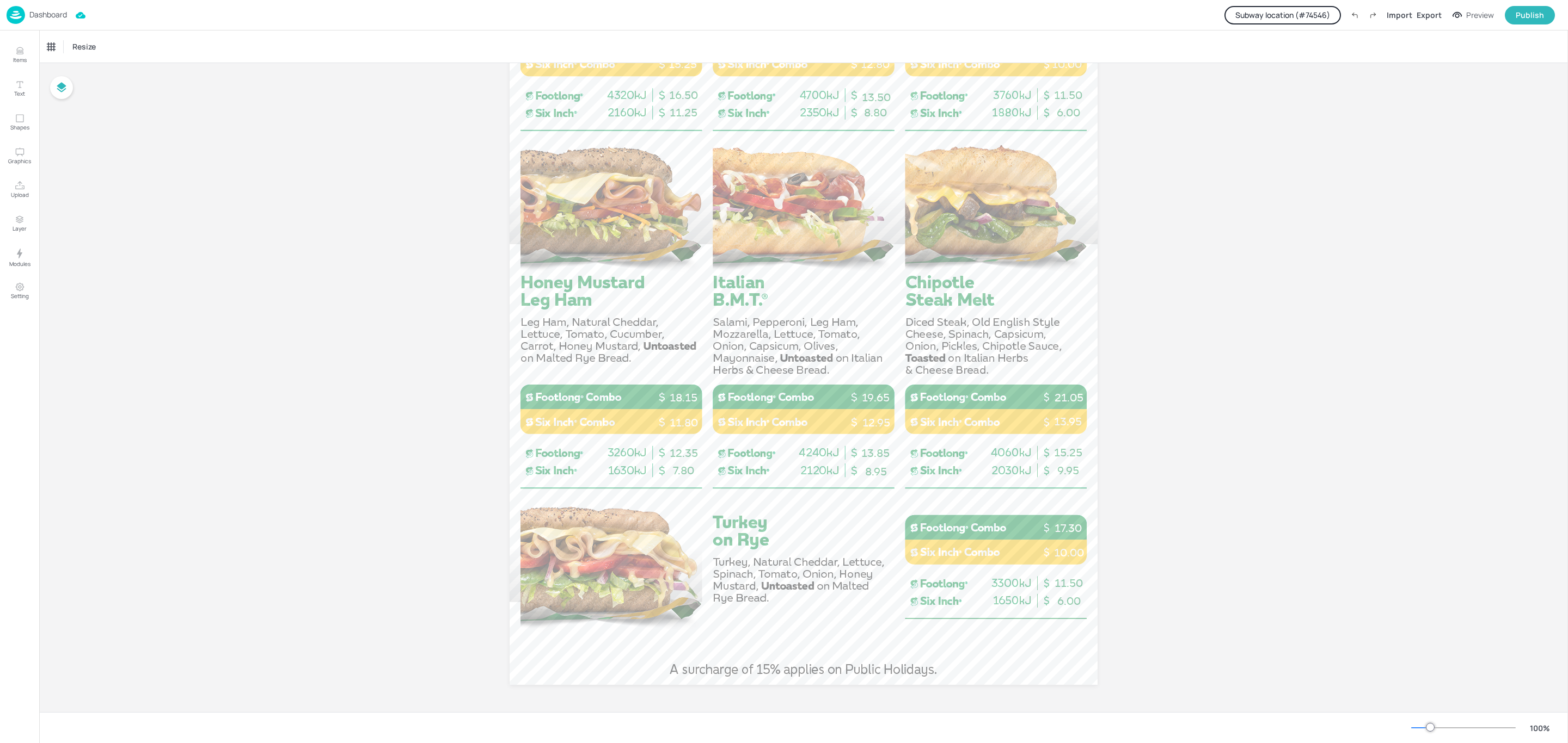
click at [53, 12] on p "Dashboard" at bounding box center [48, 14] width 37 height 7
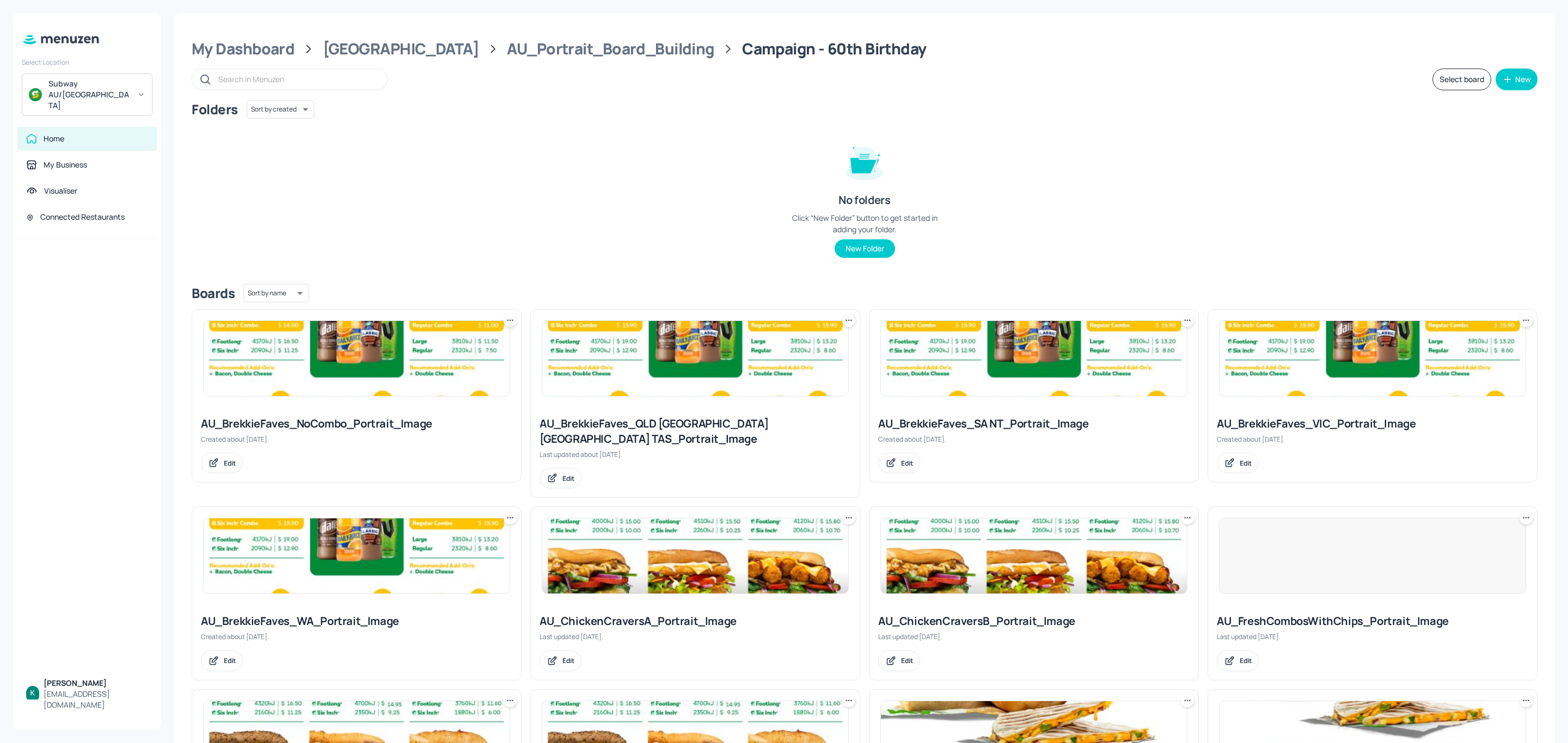
click at [1013, 423] on div "AU_BrekkieFaves_SA NT_Portrait_Image" at bounding box center [1034, 423] width 312 height 15
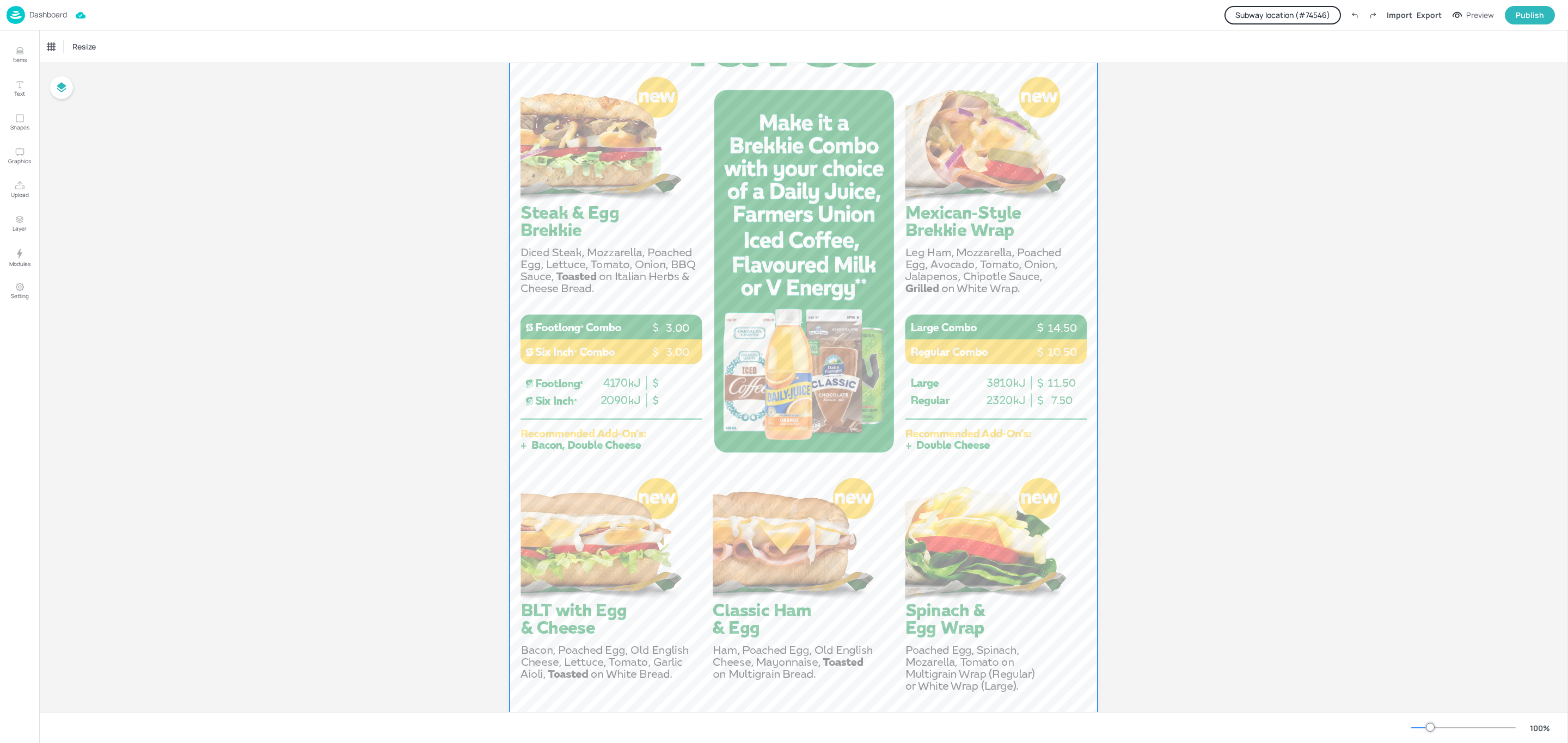
scroll to position [163, 0]
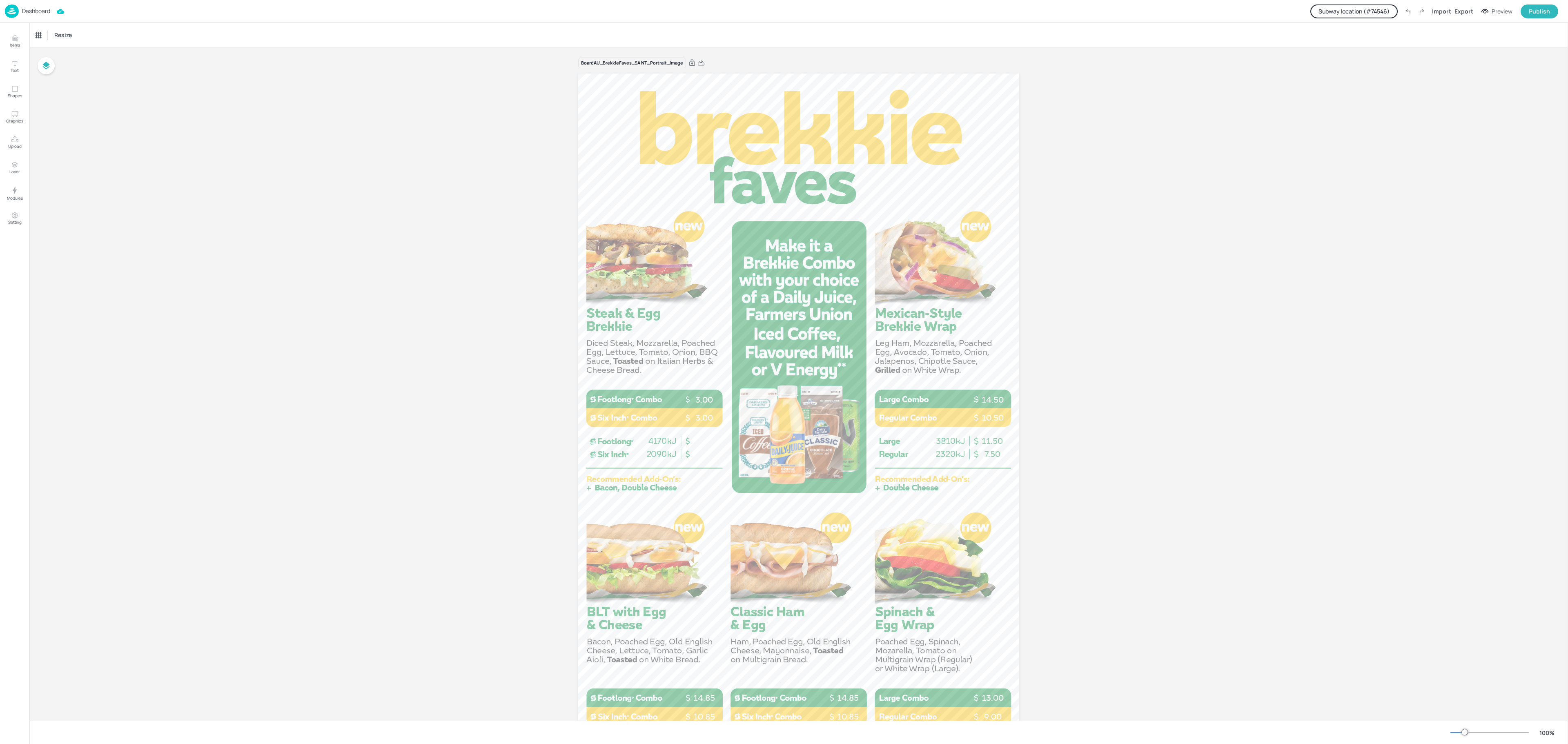
click at [38, 12] on p "Dashboard" at bounding box center [36, 10] width 28 height 5
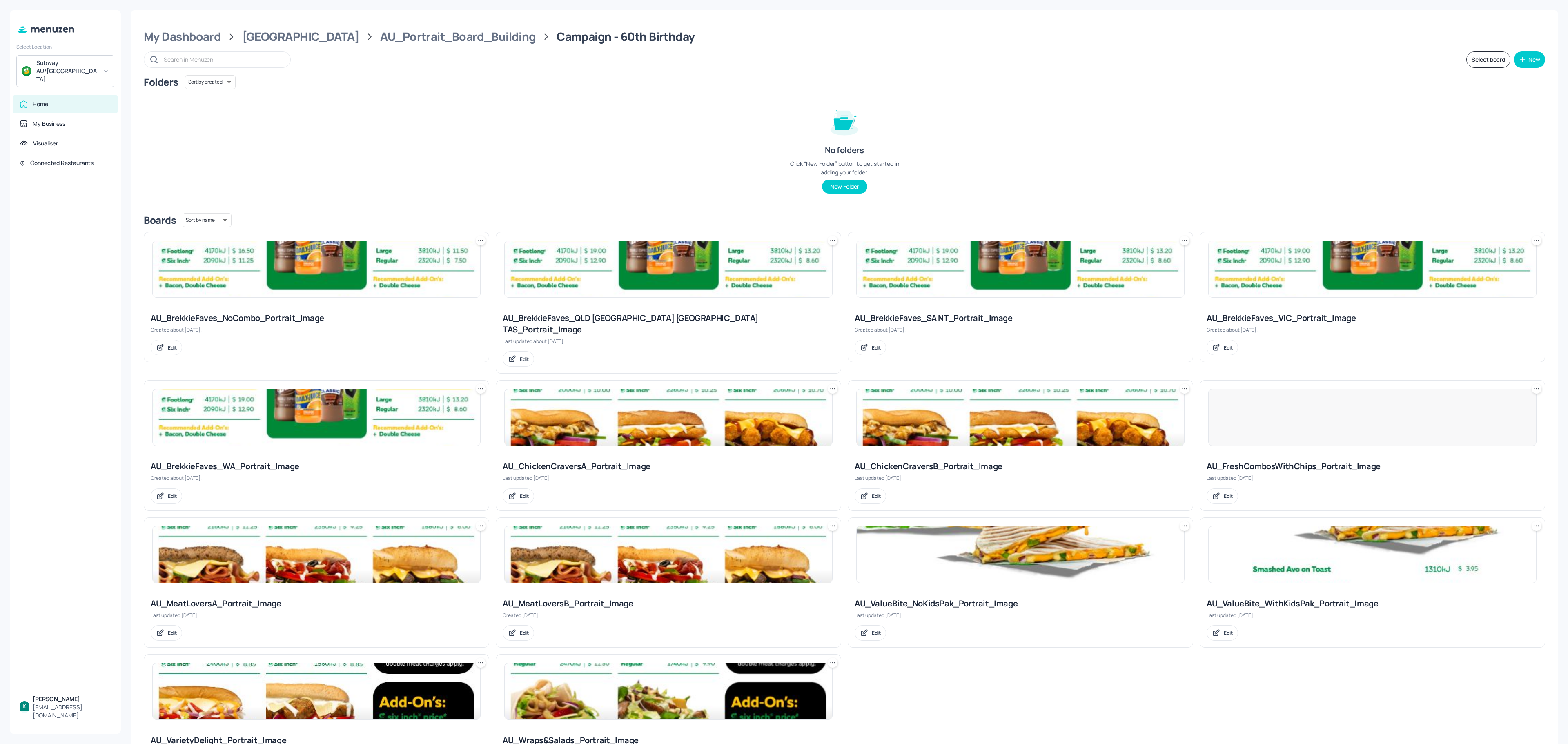
scroll to position [57, 0]
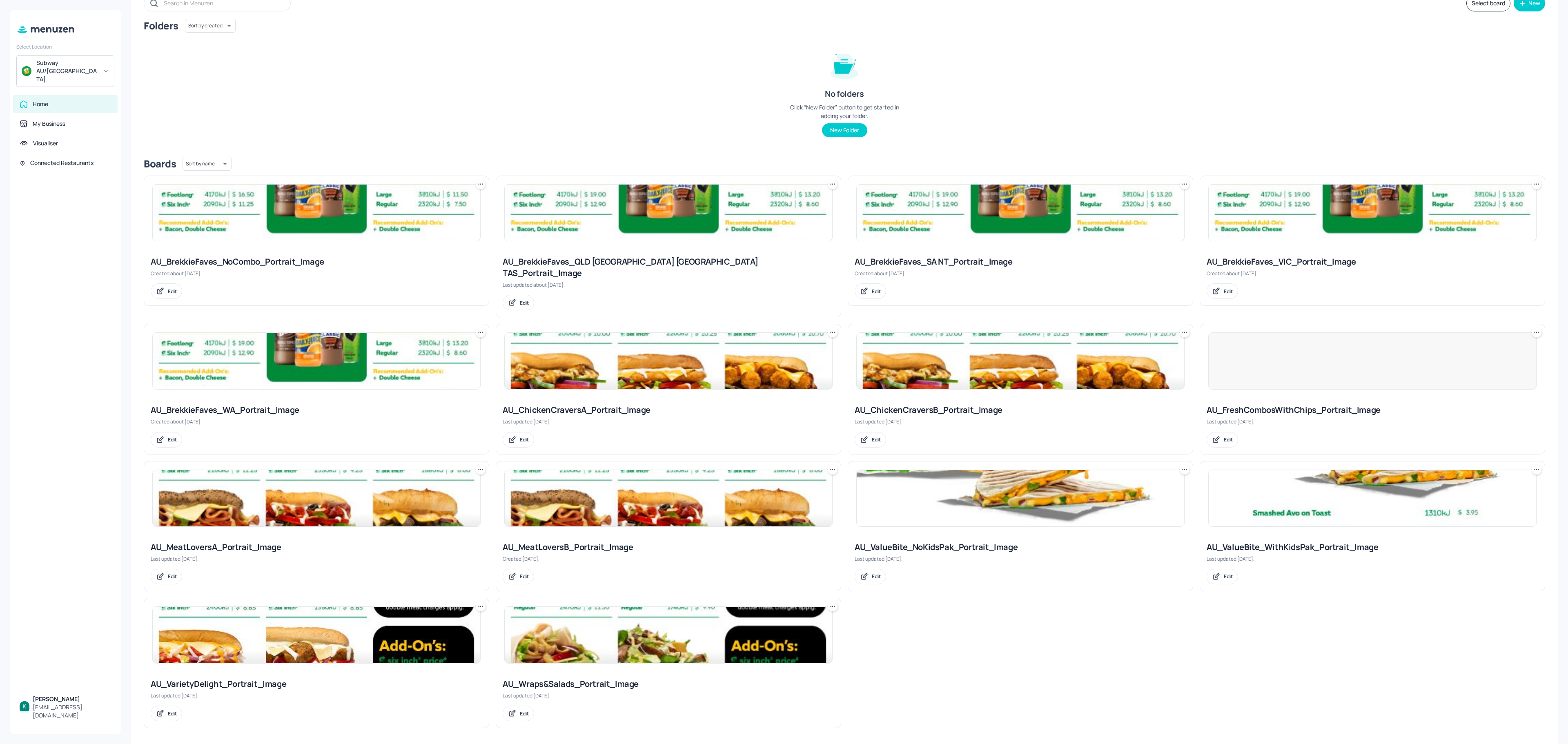
click at [1175, 404] on div "AU_FreshCombosWithChips_Portrait_Image" at bounding box center [1372, 410] width 332 height 12
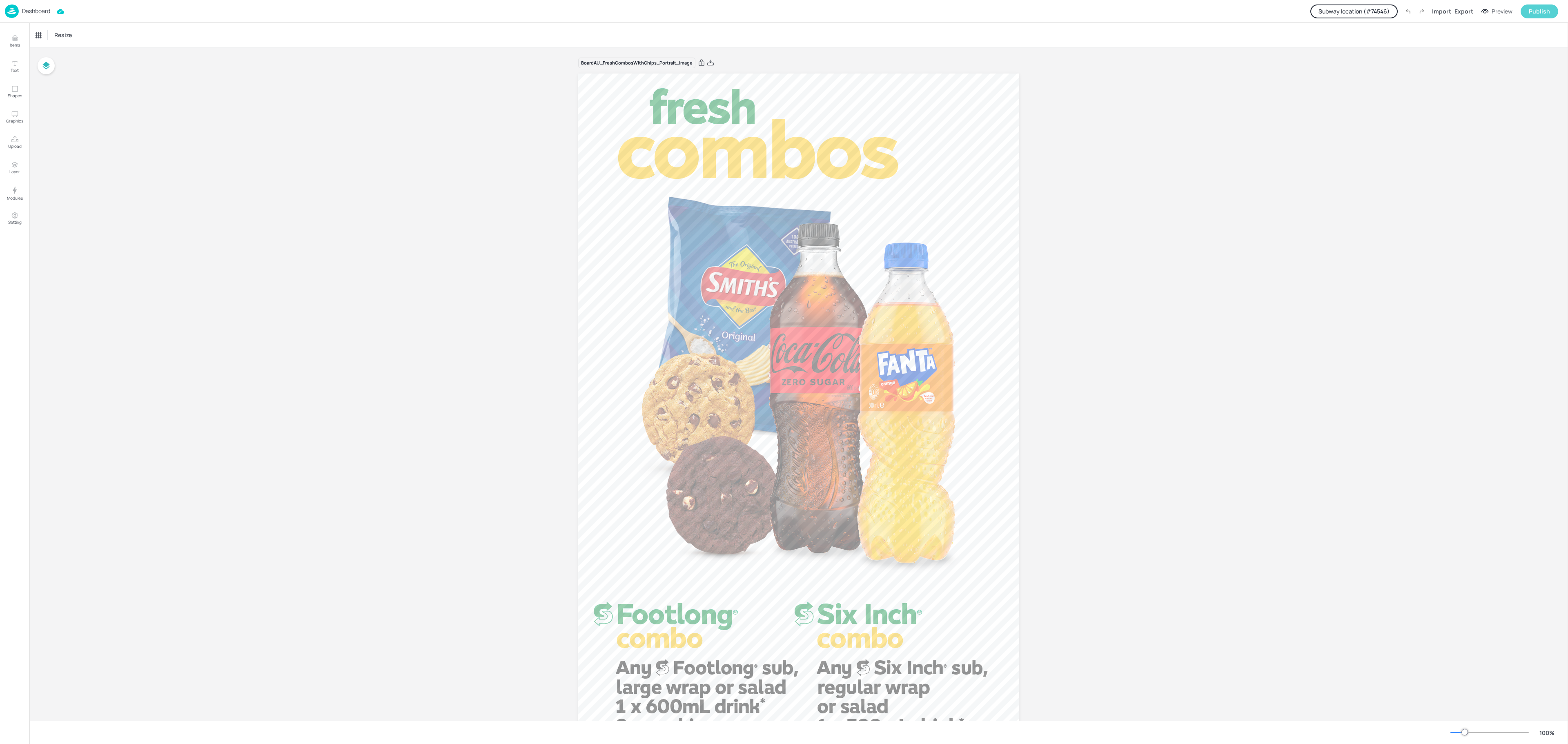
click at [1175, 10] on div "Publish" at bounding box center [1539, 11] width 21 height 9
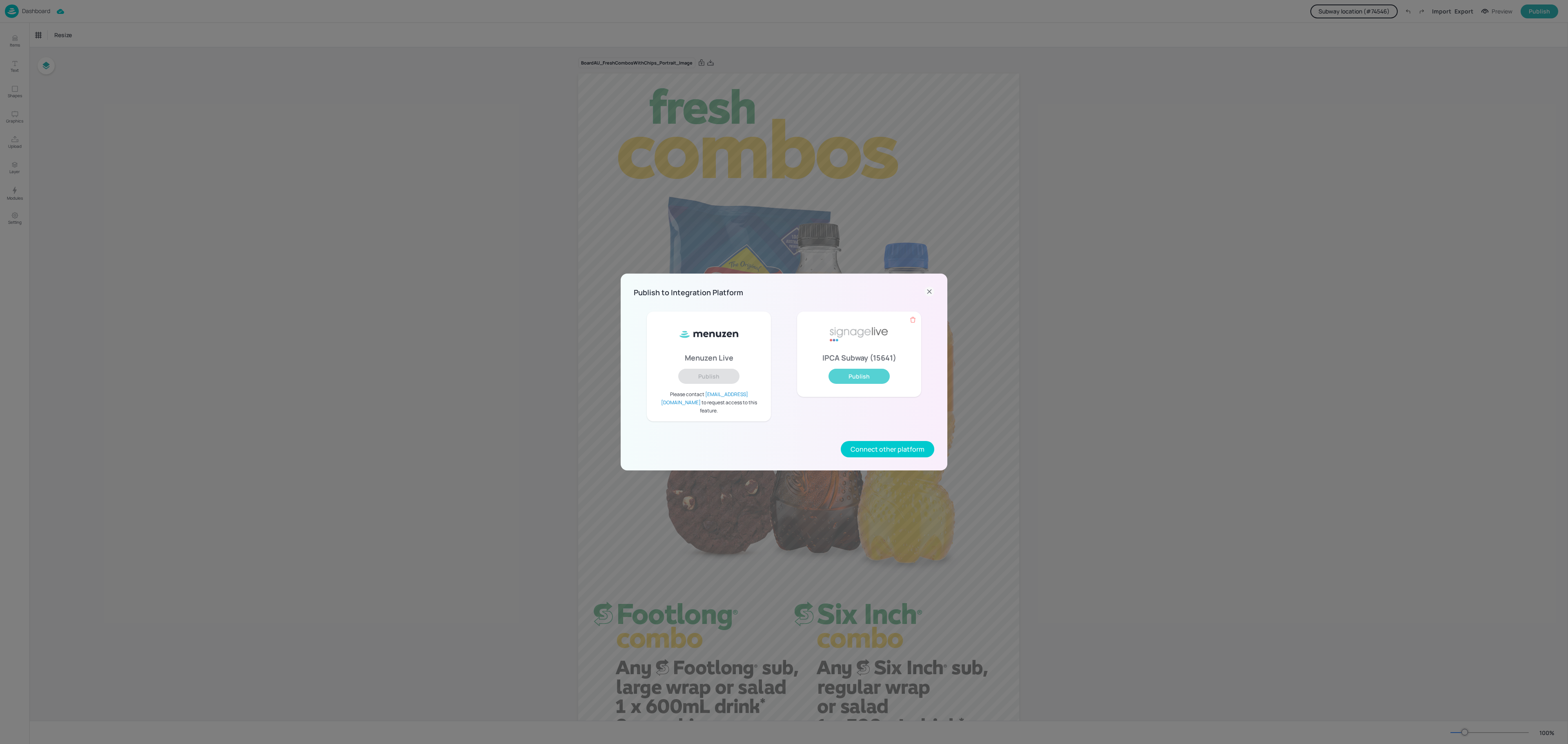
click at [861, 383] on button "Publish" at bounding box center [859, 376] width 61 height 15
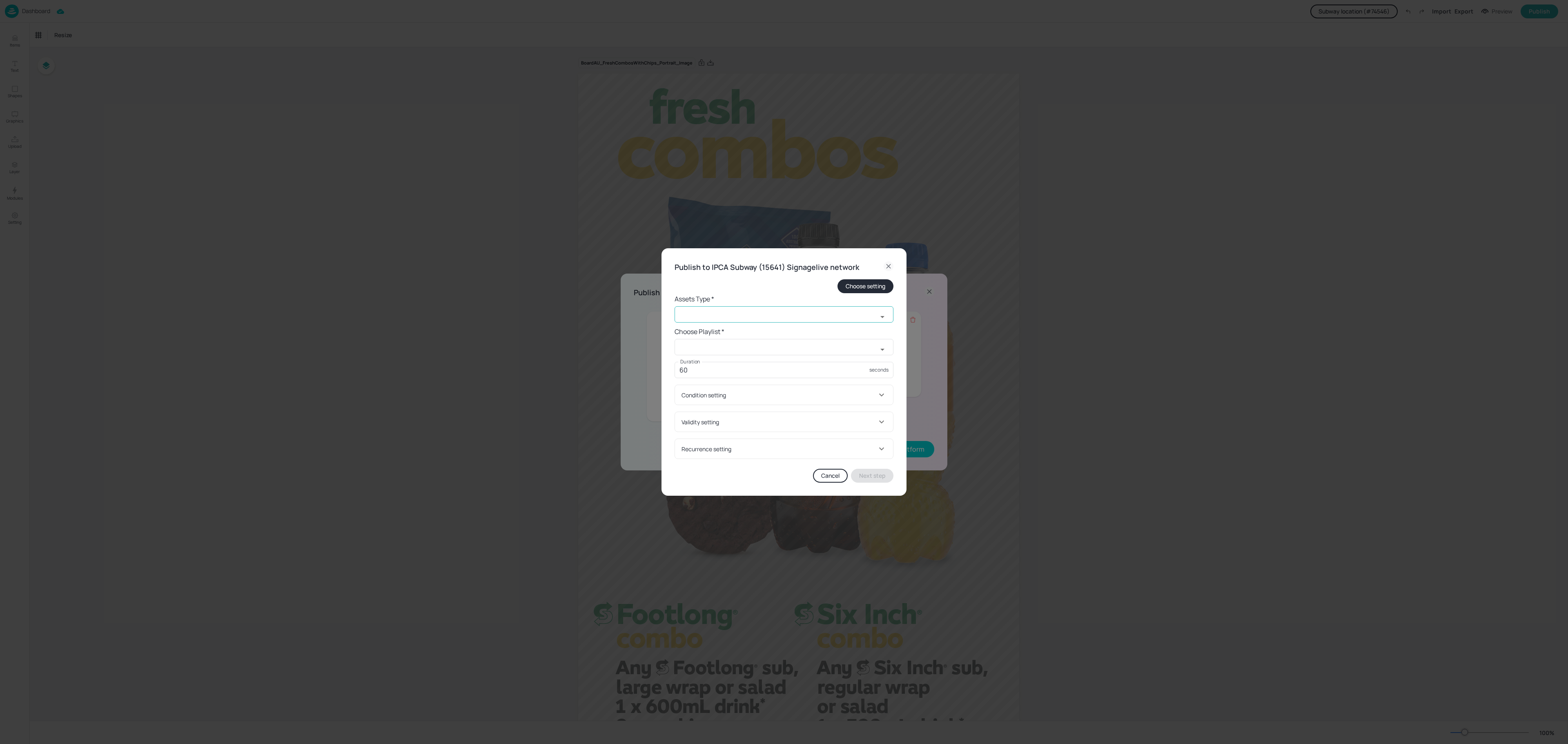
click at [869, 315] on input "text" at bounding box center [775, 314] width 203 height 16
click at [715, 334] on li "widget" at bounding box center [784, 332] width 219 height 13
type input "widget"
click at [765, 351] on input "text" at bounding box center [775, 347] width 203 height 16
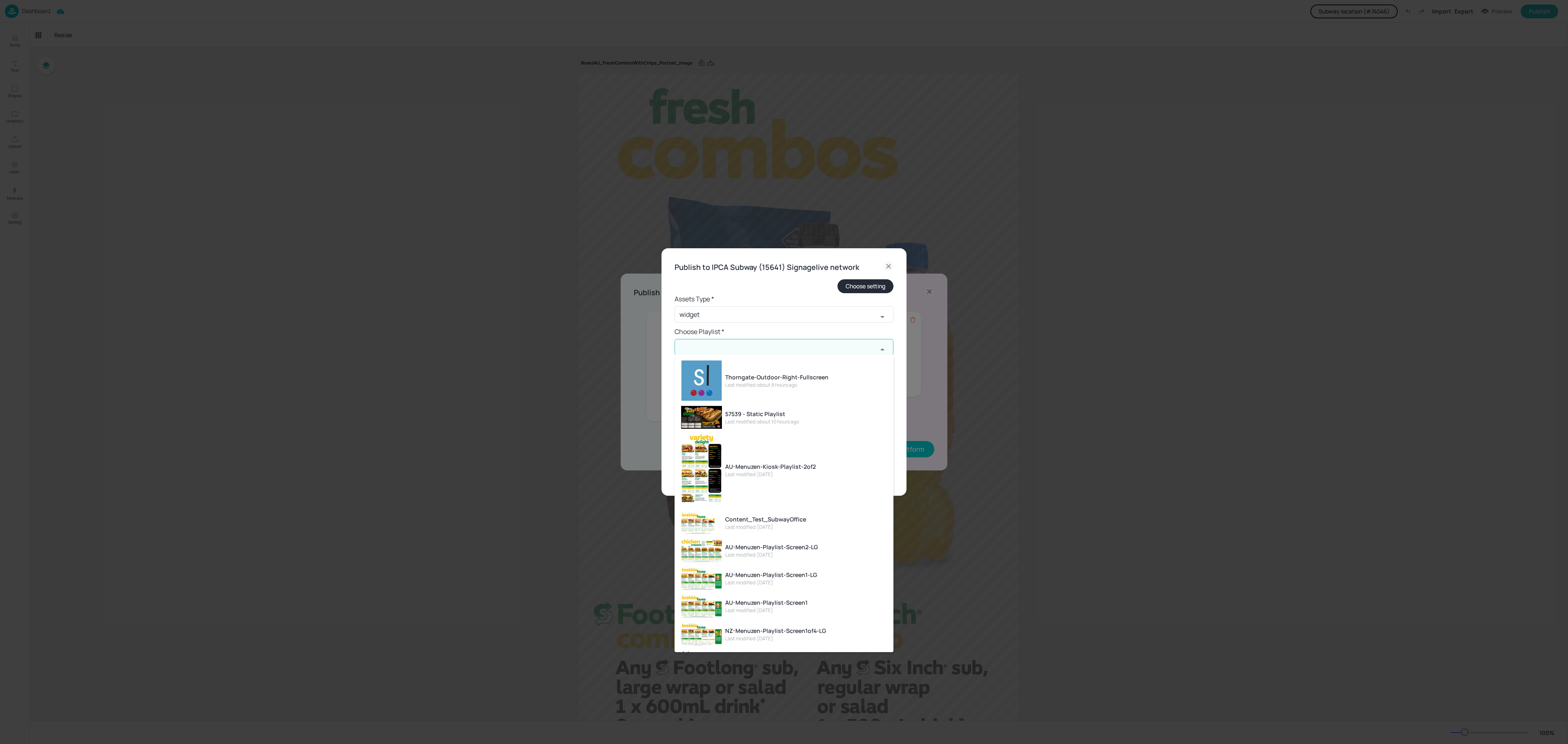
click at [772, 377] on div "Thorngate-Outdoor-Right-Fullscreen" at bounding box center [777, 377] width 103 height 9
type input "Thorngate-Outdoor-Right-Fullscreen"
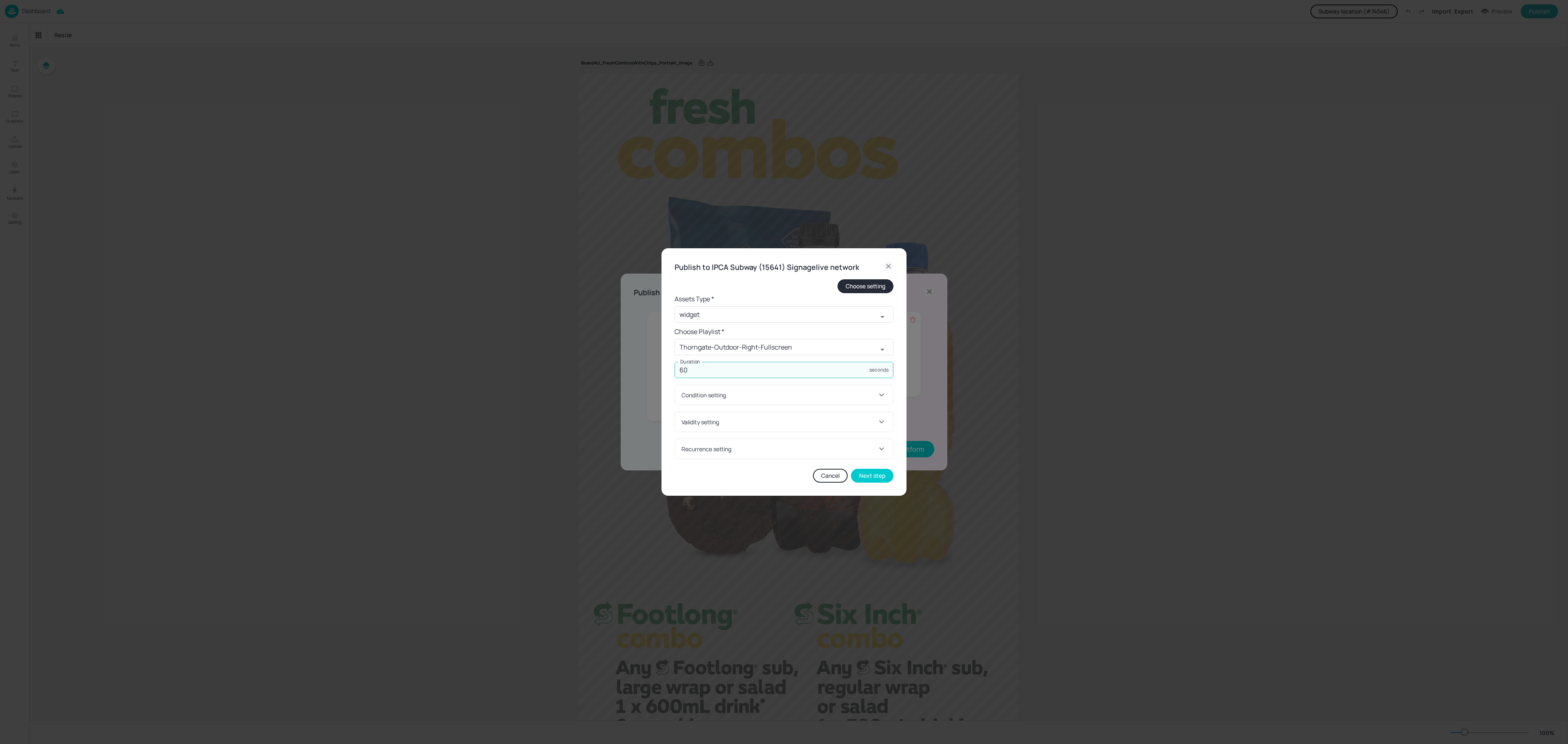
drag, startPoint x: 707, startPoint y: 368, endPoint x: 648, endPoint y: 376, distance: 59.5
click at [648, 376] on div "Publish to IPCA Subway (15641) Signagelive network Choose setting Assets Type *…" at bounding box center [784, 372] width 1568 height 744
type input "15"
click at [756, 397] on div "Condition setting" at bounding box center [779, 395] width 195 height 9
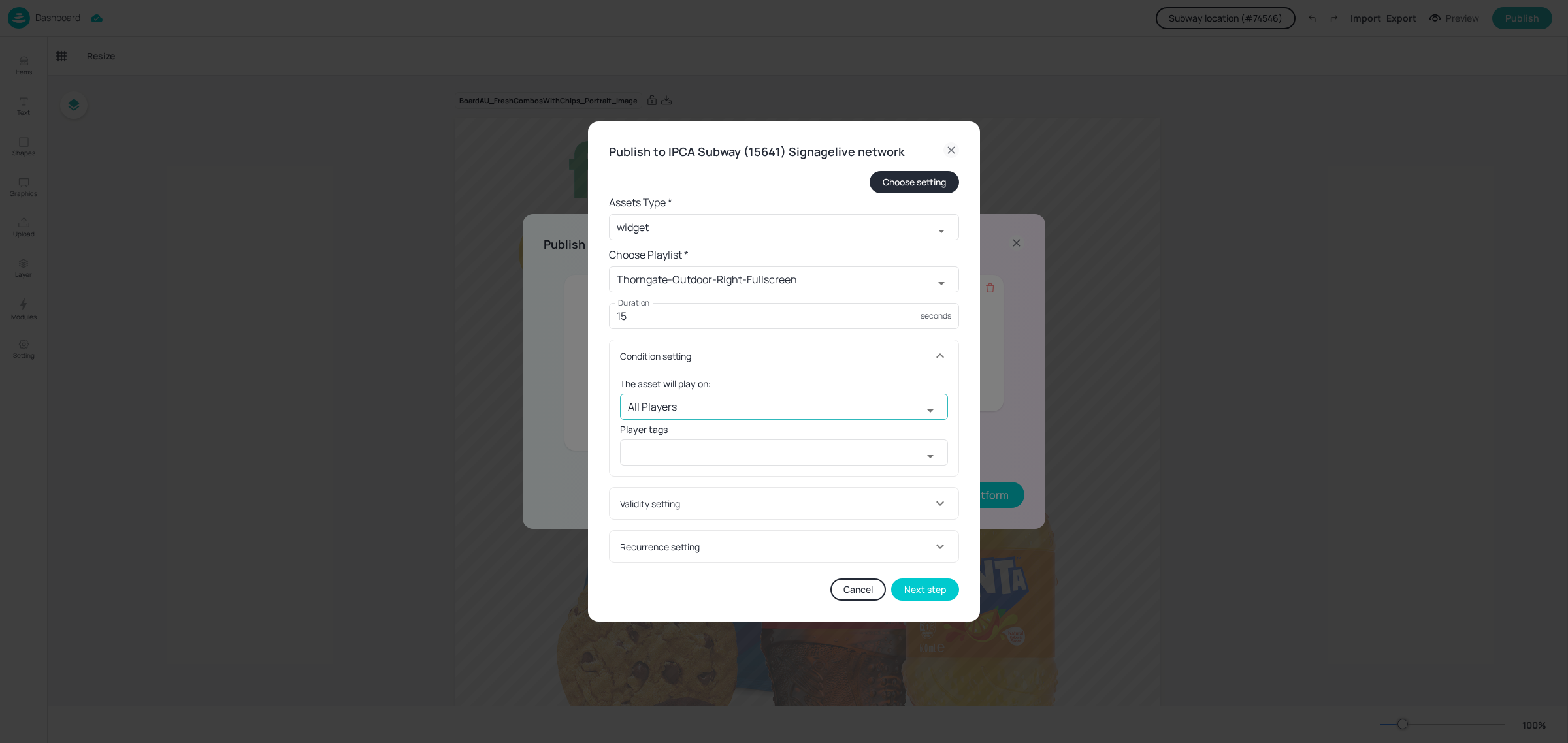
click at [786, 414] on input "All Players" at bounding box center [771, 407] width 303 height 26
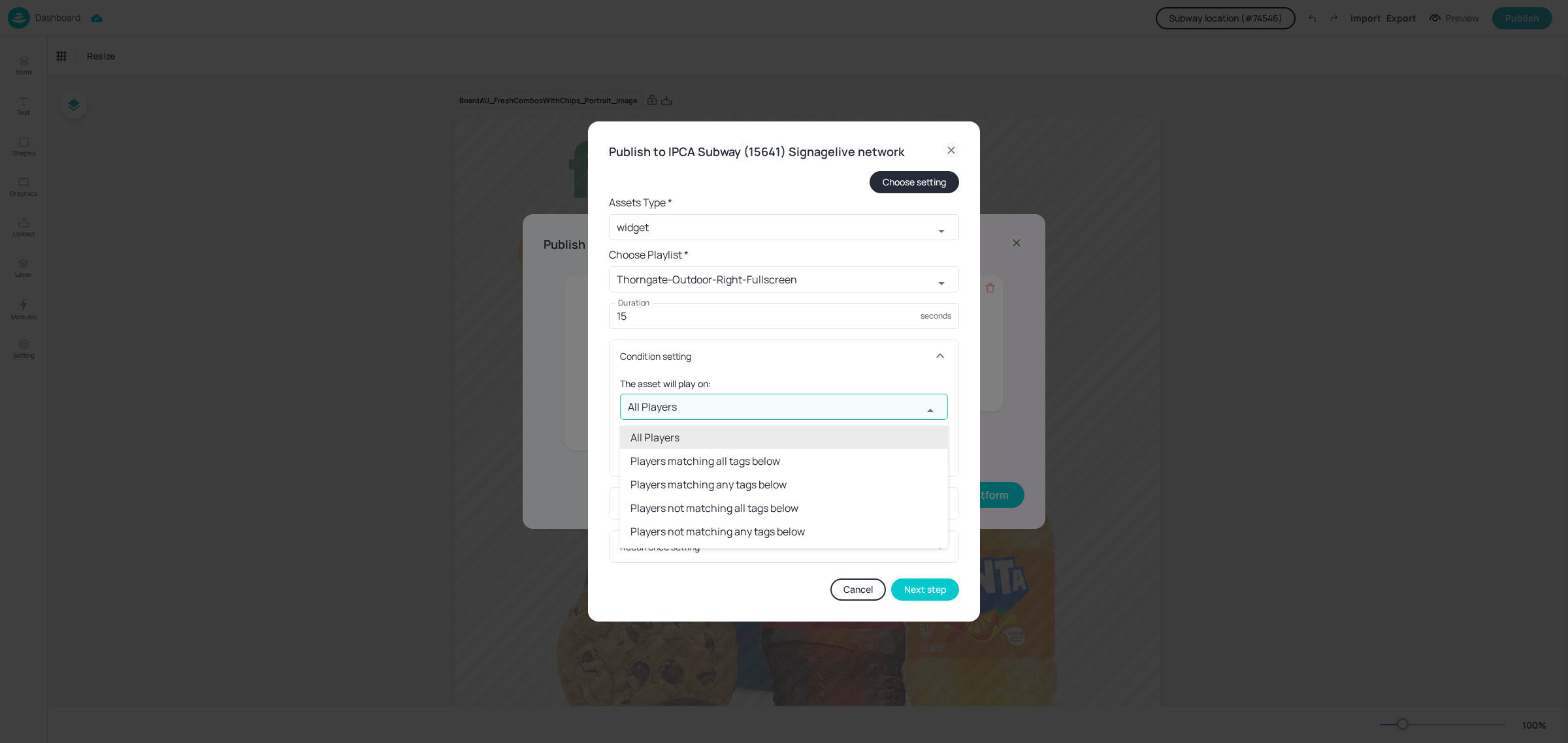
click at [943, 406] on div "All Players ​" at bounding box center [784, 407] width 328 height 26
click at [928, 407] on icon "Close" at bounding box center [930, 411] width 16 height 16
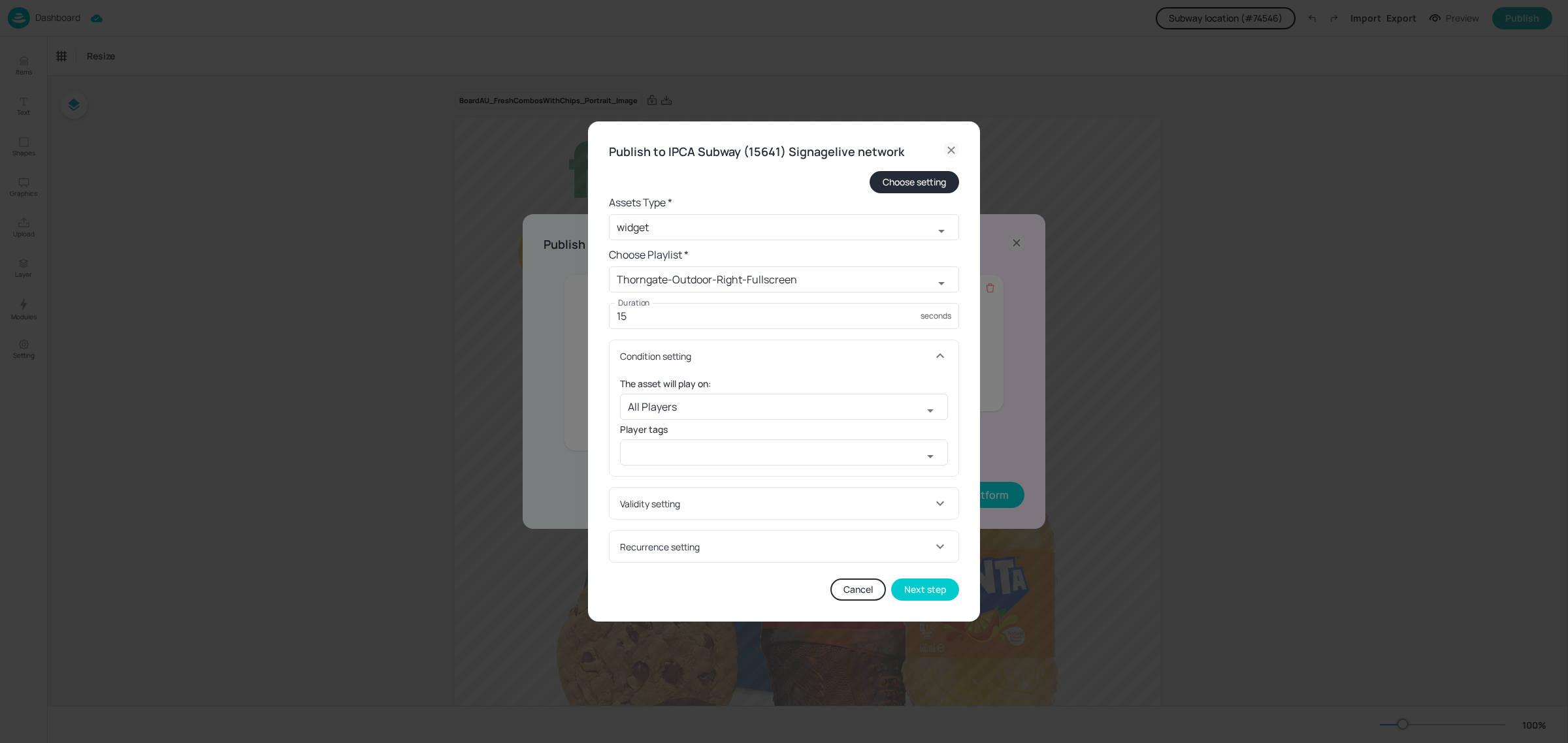
click at [929, 498] on div "Validity setting" at bounding box center [776, 504] width 313 height 14
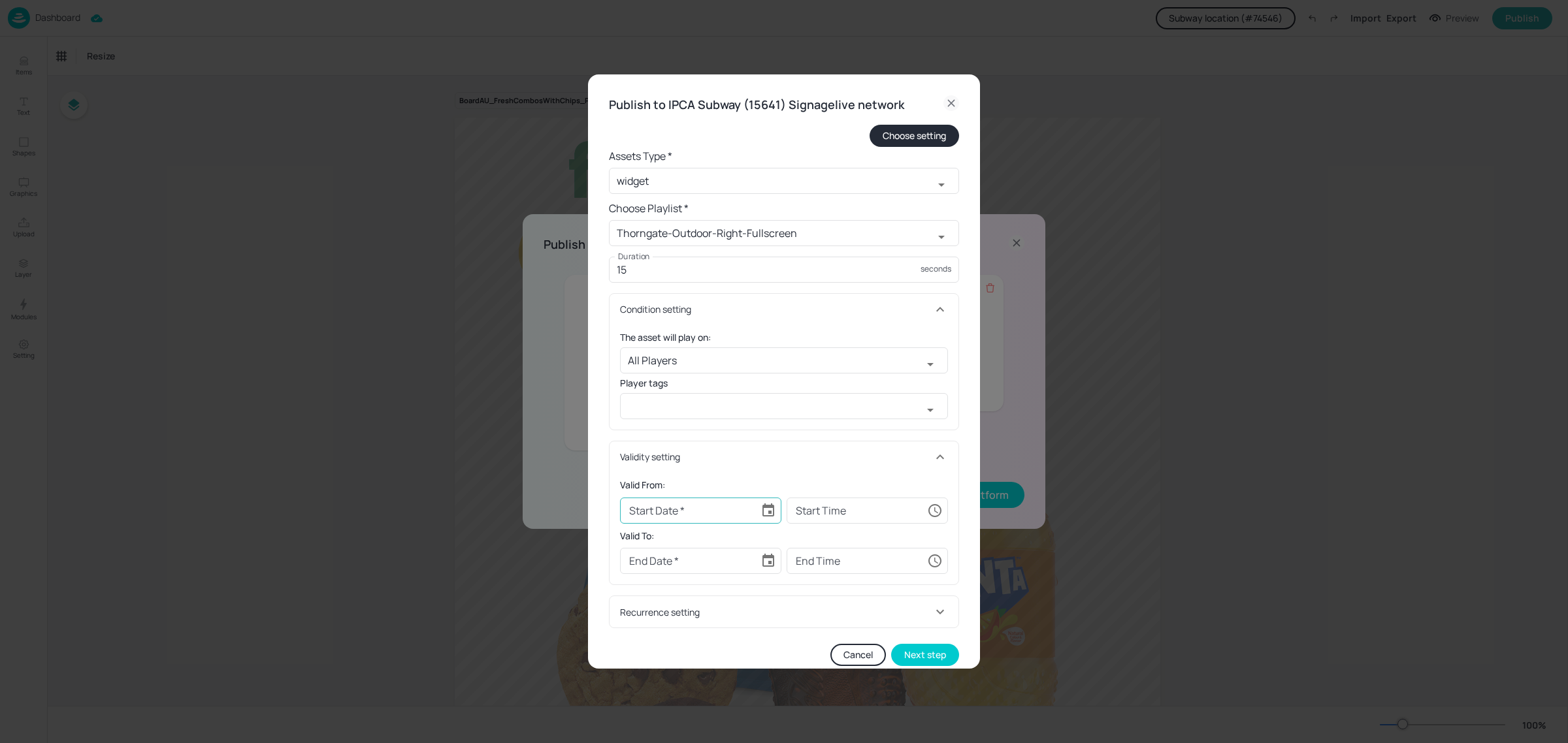
click at [769, 507] on icon "Choose date" at bounding box center [768, 509] width 12 height 13
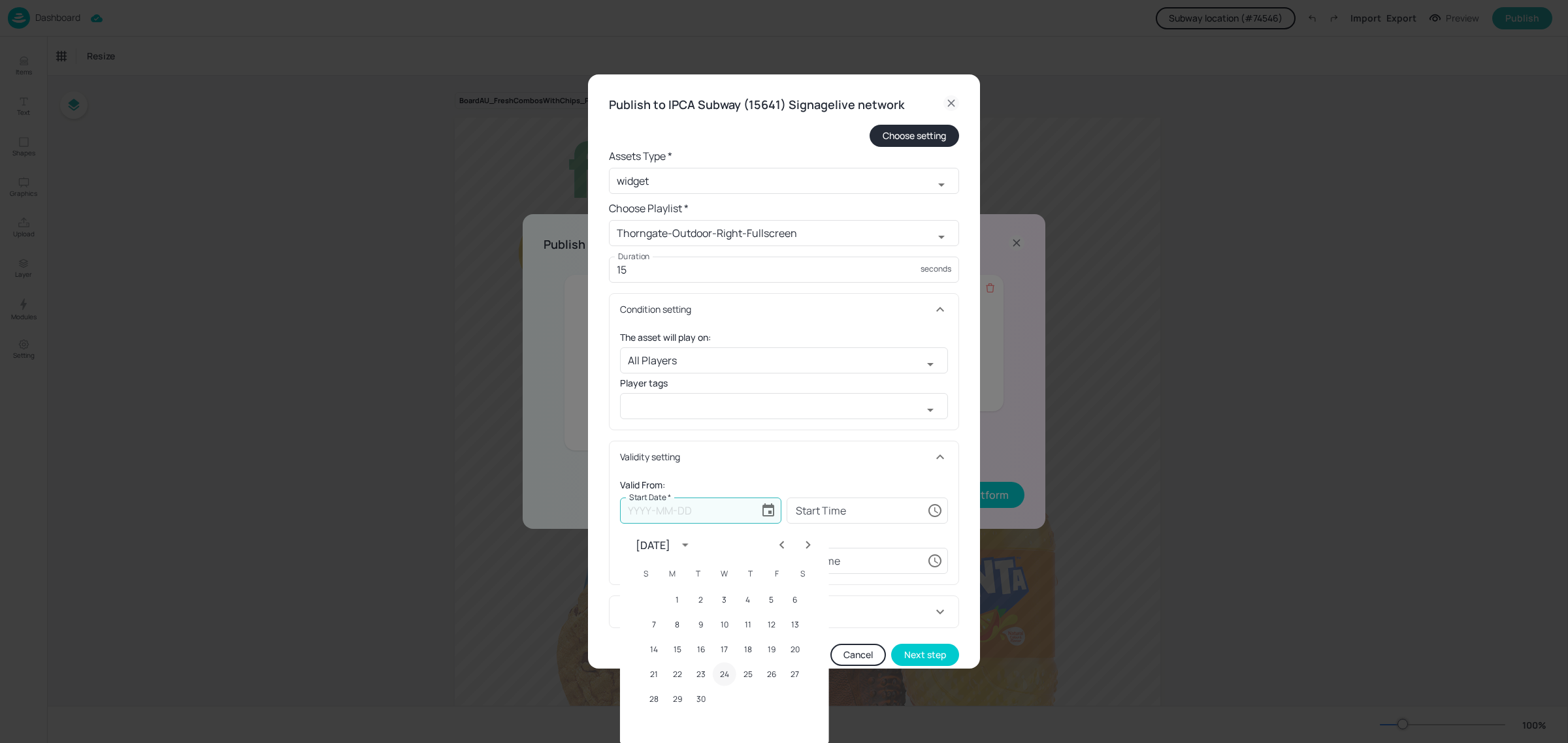
click at [721, 676] on button "24" at bounding box center [725, 675] width 23 height 23
type input "[DATE]"
type input "00:00:00"
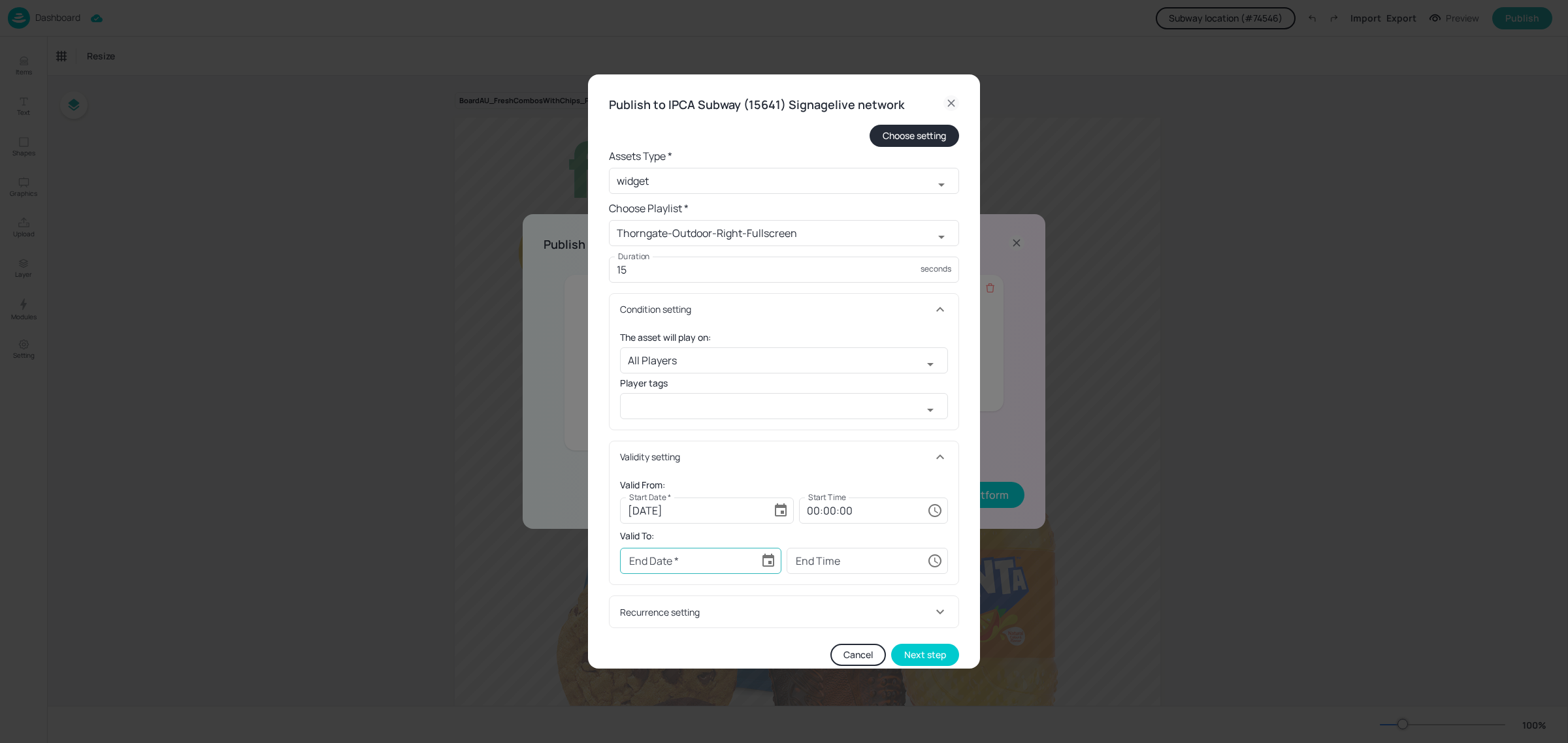
click at [767, 559] on icon "Choose date" at bounding box center [768, 560] width 12 height 13
click at [808, 350] on icon "Next month" at bounding box center [807, 351] width 5 height 8
click at [699, 481] on button "23" at bounding box center [701, 480] width 23 height 23
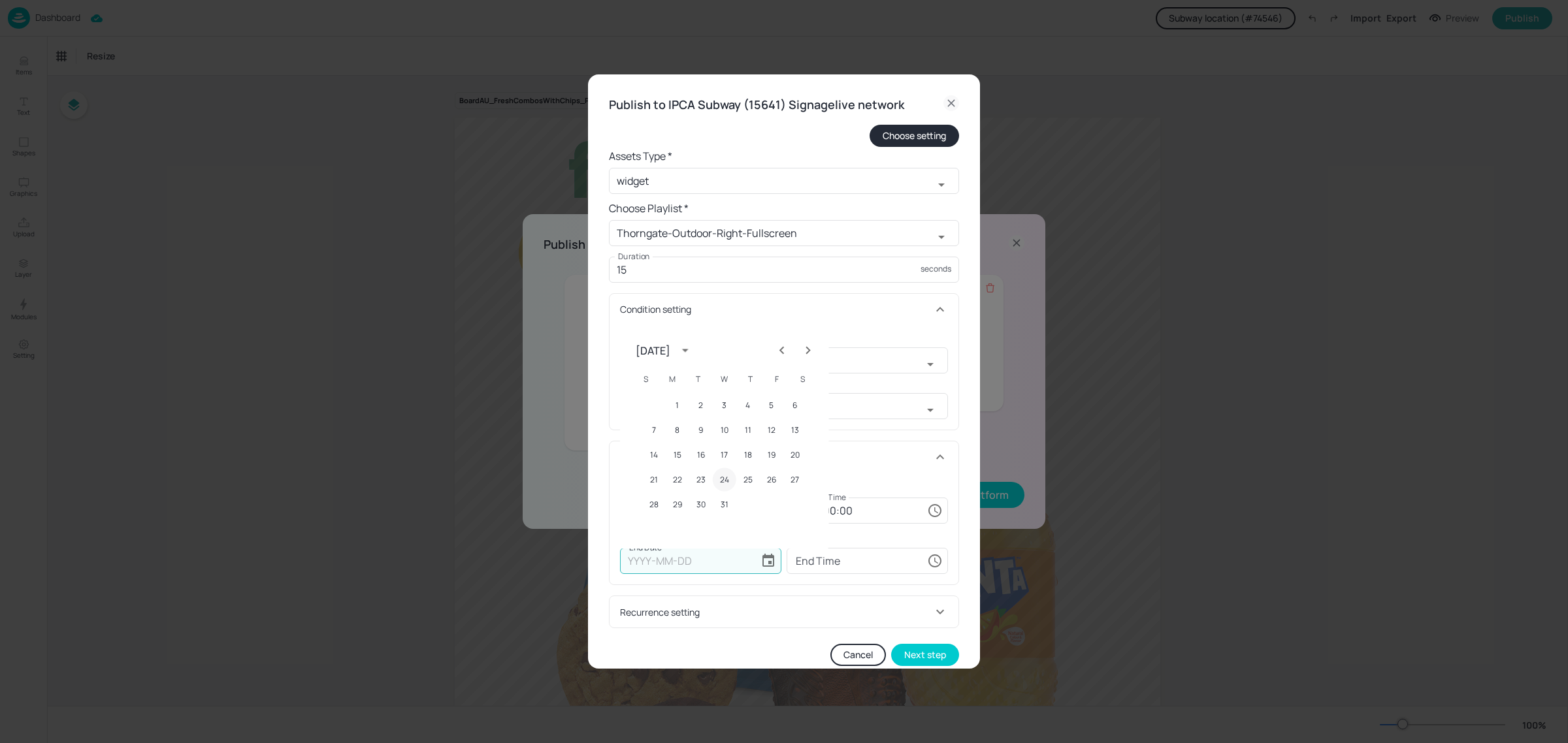
type input "[DATE]"
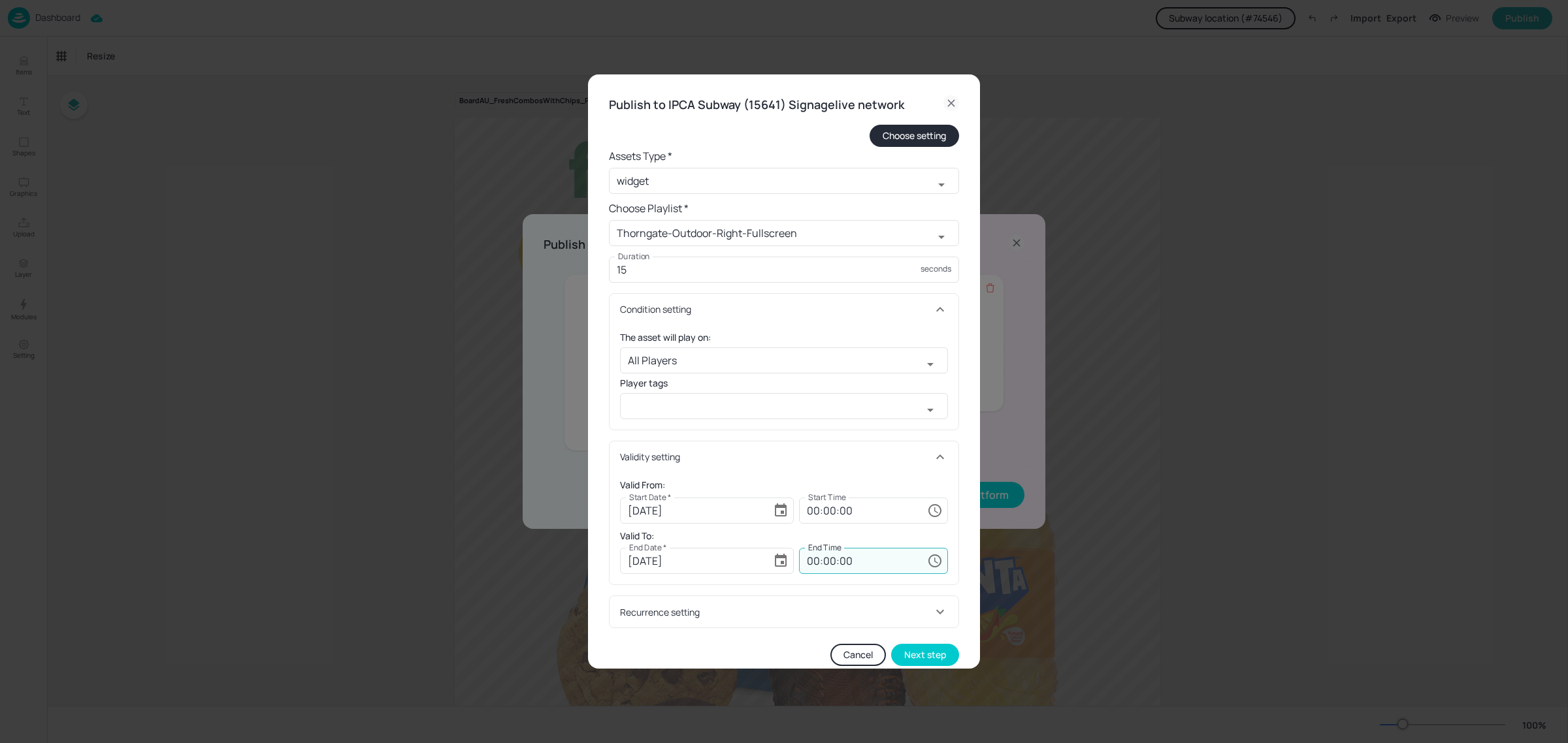
click at [814, 567] on input "00:00:00" at bounding box center [860, 561] width 123 height 26
type input "23:59:59"
click at [903, 533] on h6 "Valid To:" at bounding box center [784, 536] width 328 height 15
click at [907, 662] on button "Next step" at bounding box center [925, 654] width 68 height 22
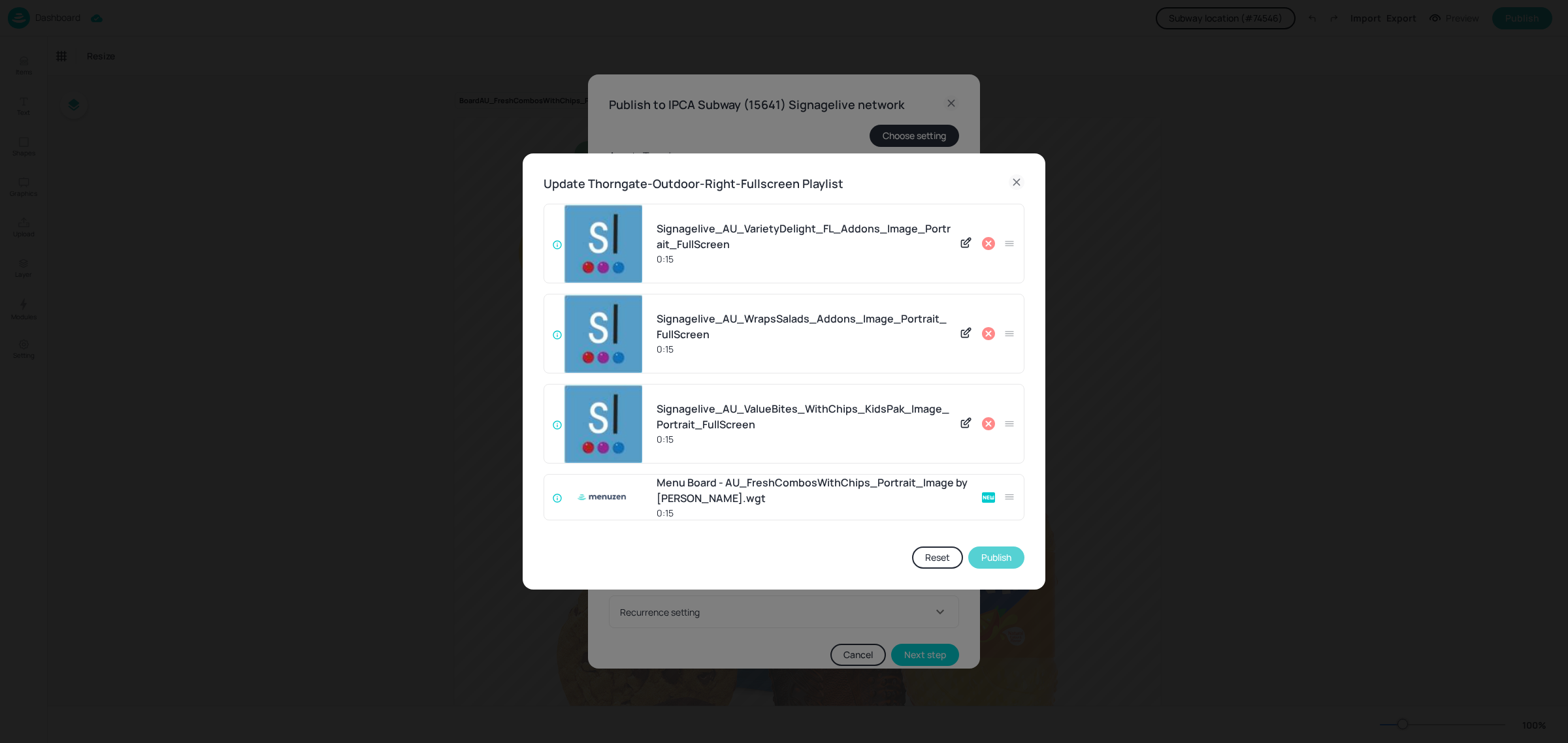
click at [997, 557] on button "Publish" at bounding box center [996, 557] width 56 height 22
